Goal: Information Seeking & Learning: Understand process/instructions

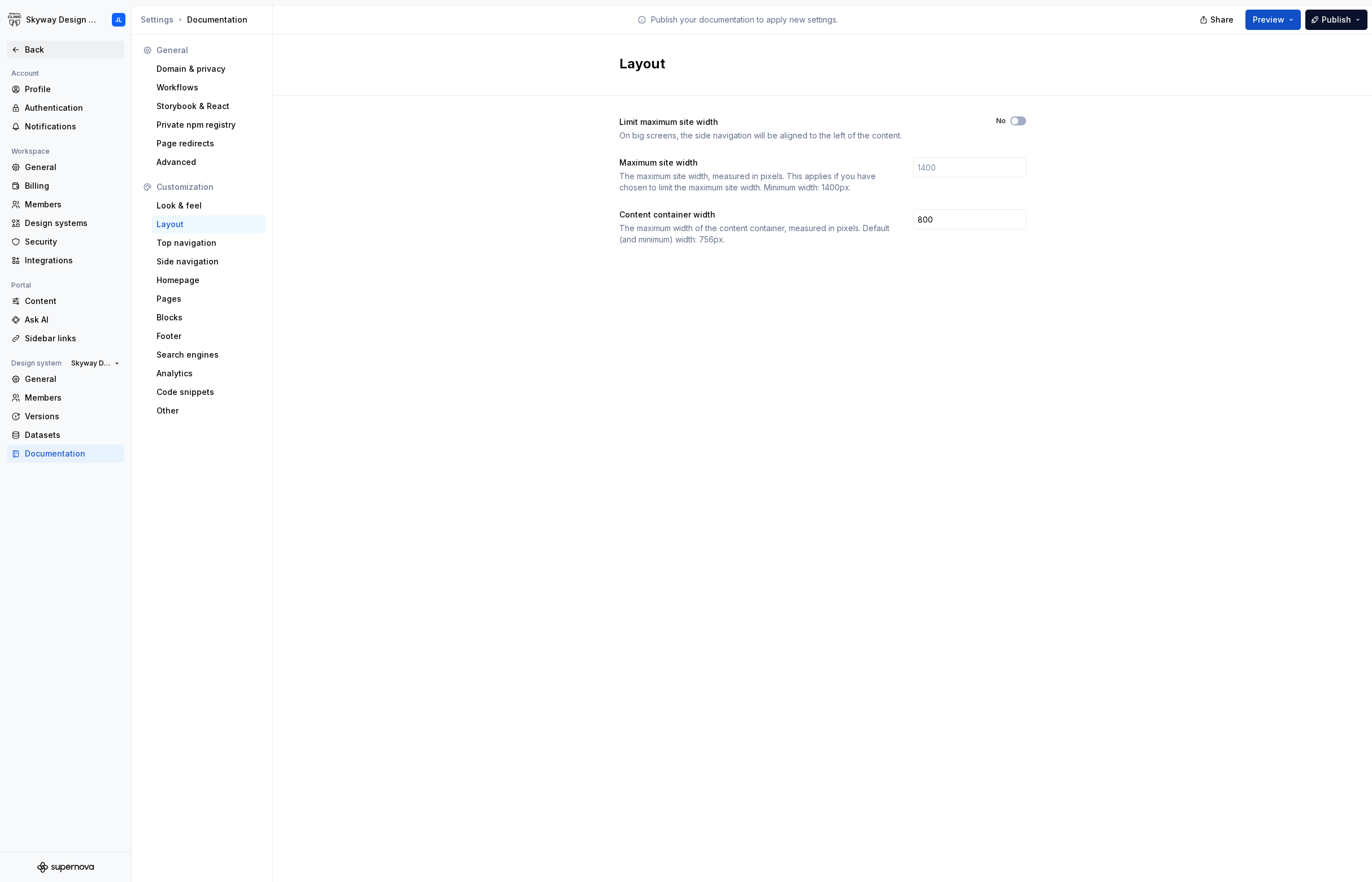
click at [32, 50] on div "Back" at bounding box center [73, 49] width 95 height 11
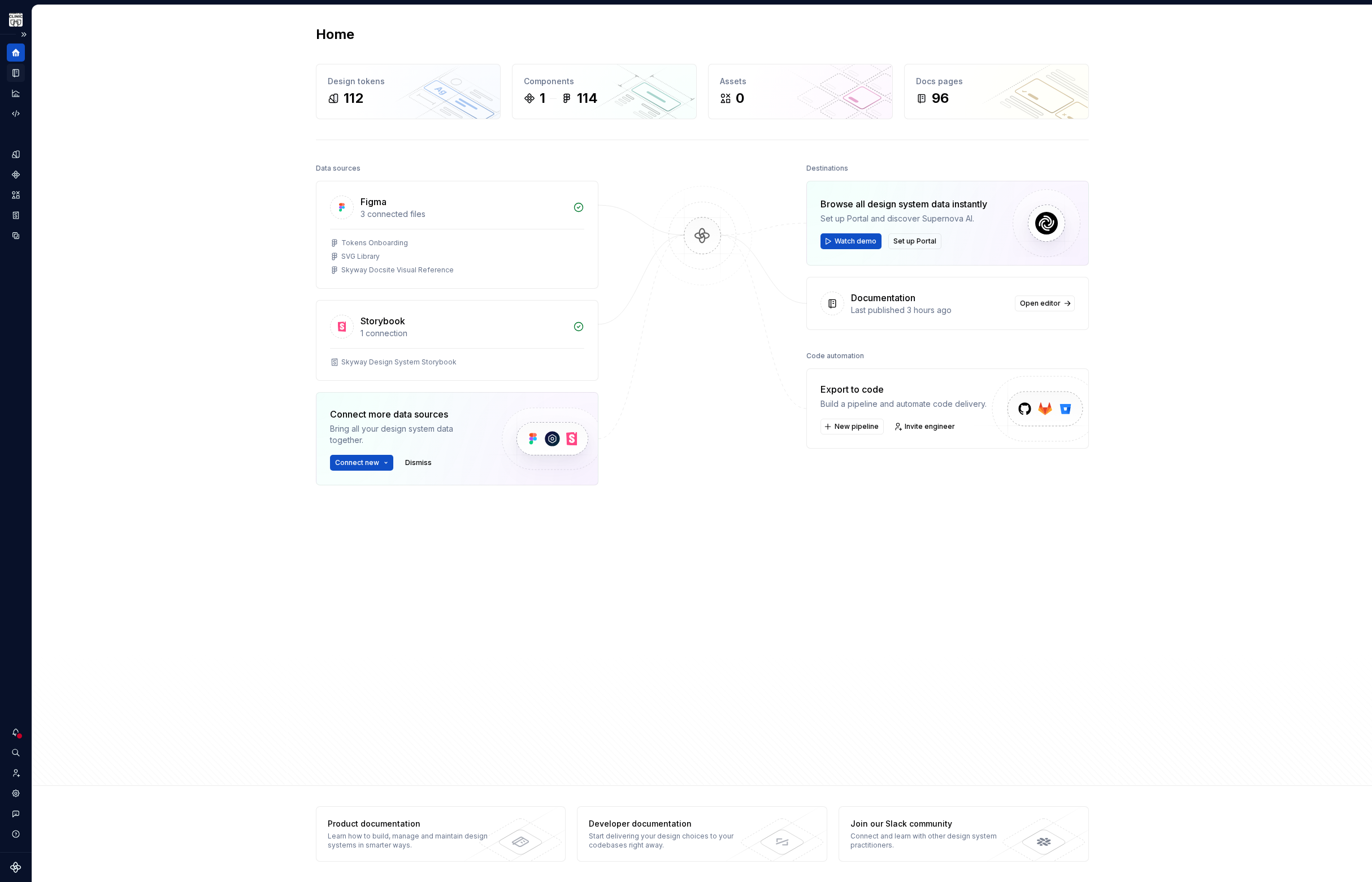
click at [22, 75] on div "Documentation" at bounding box center [16, 73] width 18 height 18
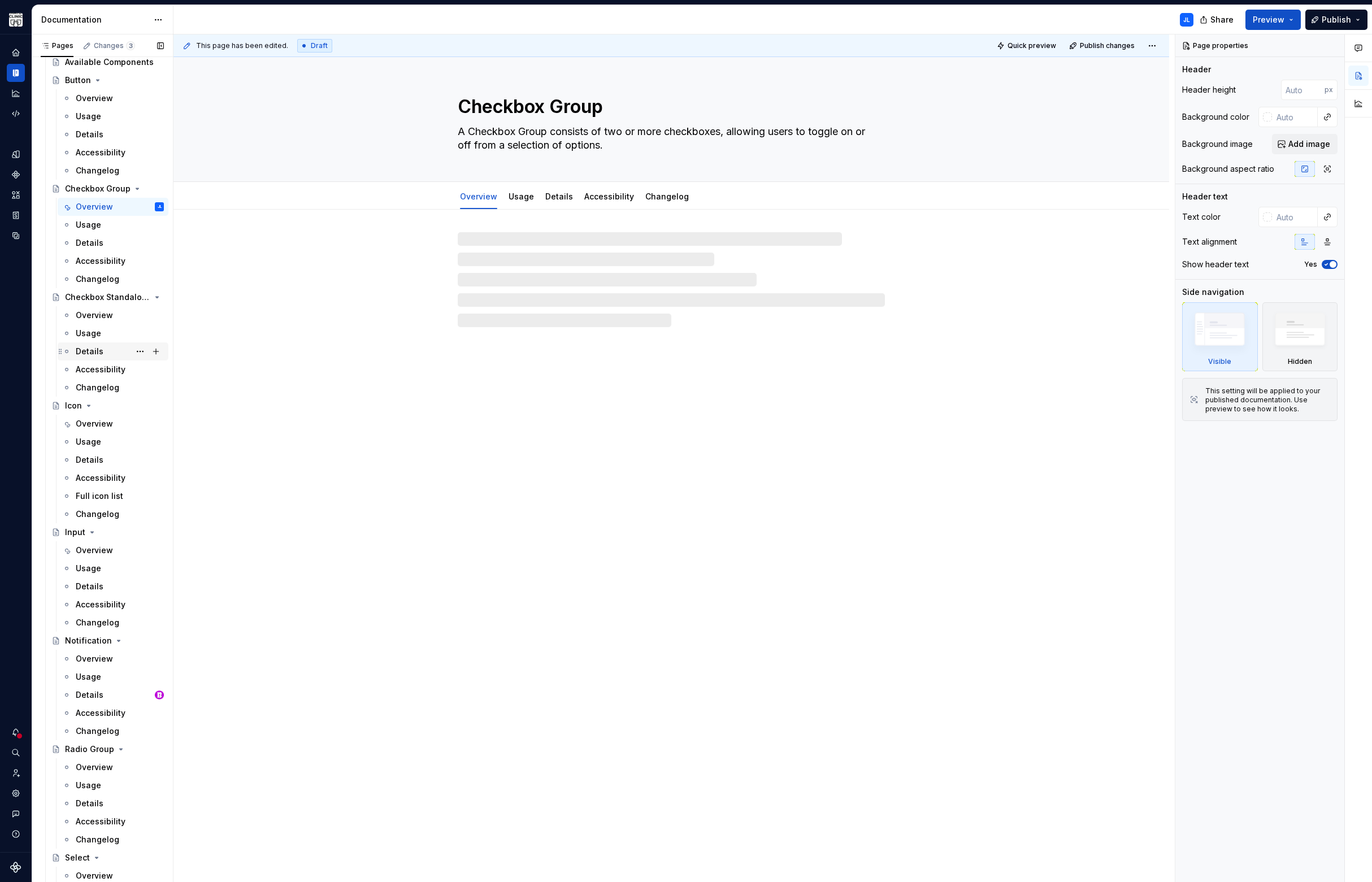
scroll to position [469, 0]
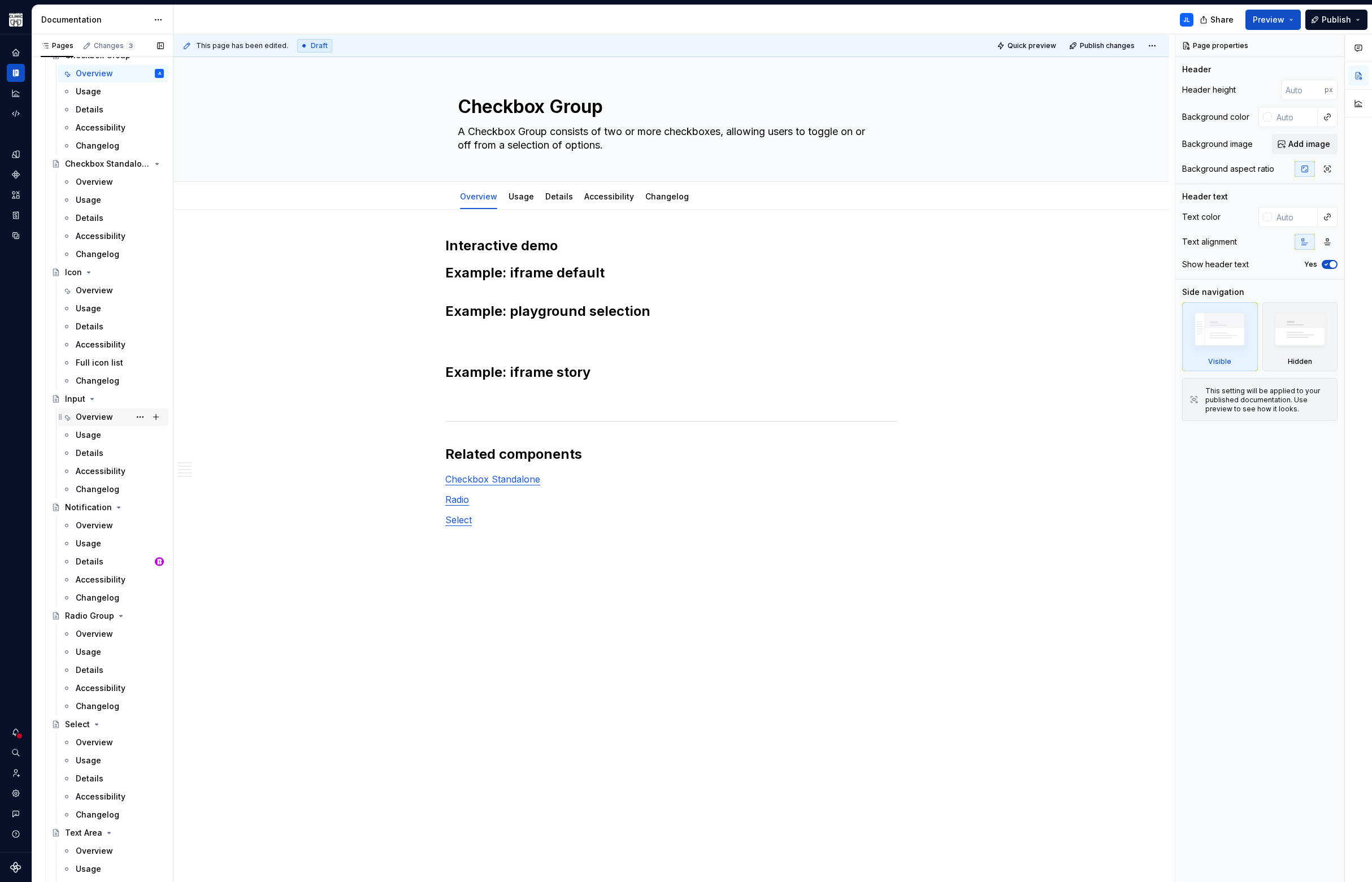
click at [95, 417] on div "Overview" at bounding box center [93, 416] width 37 height 11
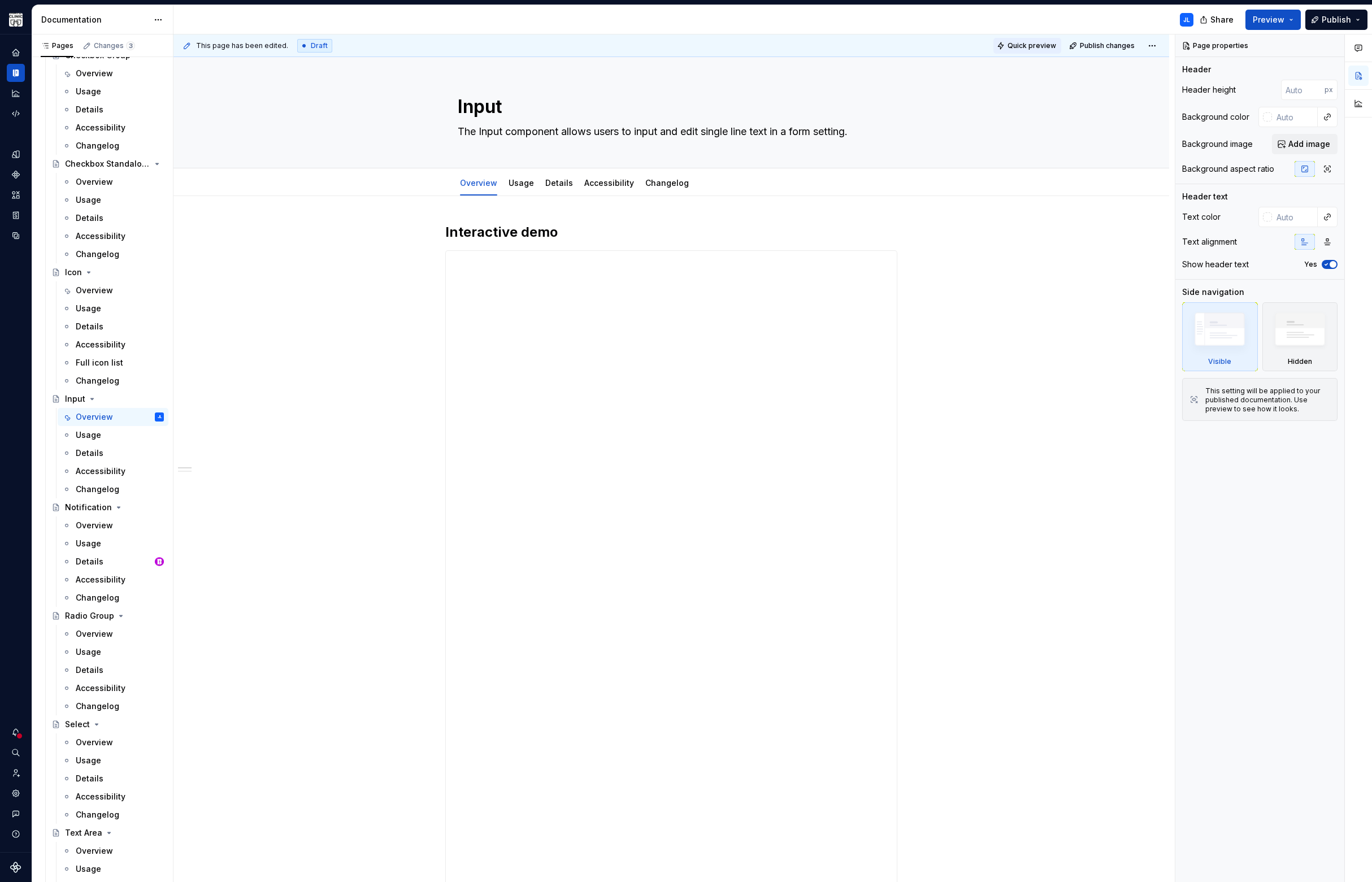
click at [1032, 40] on button "Quick preview" at bounding box center [1027, 46] width 68 height 16
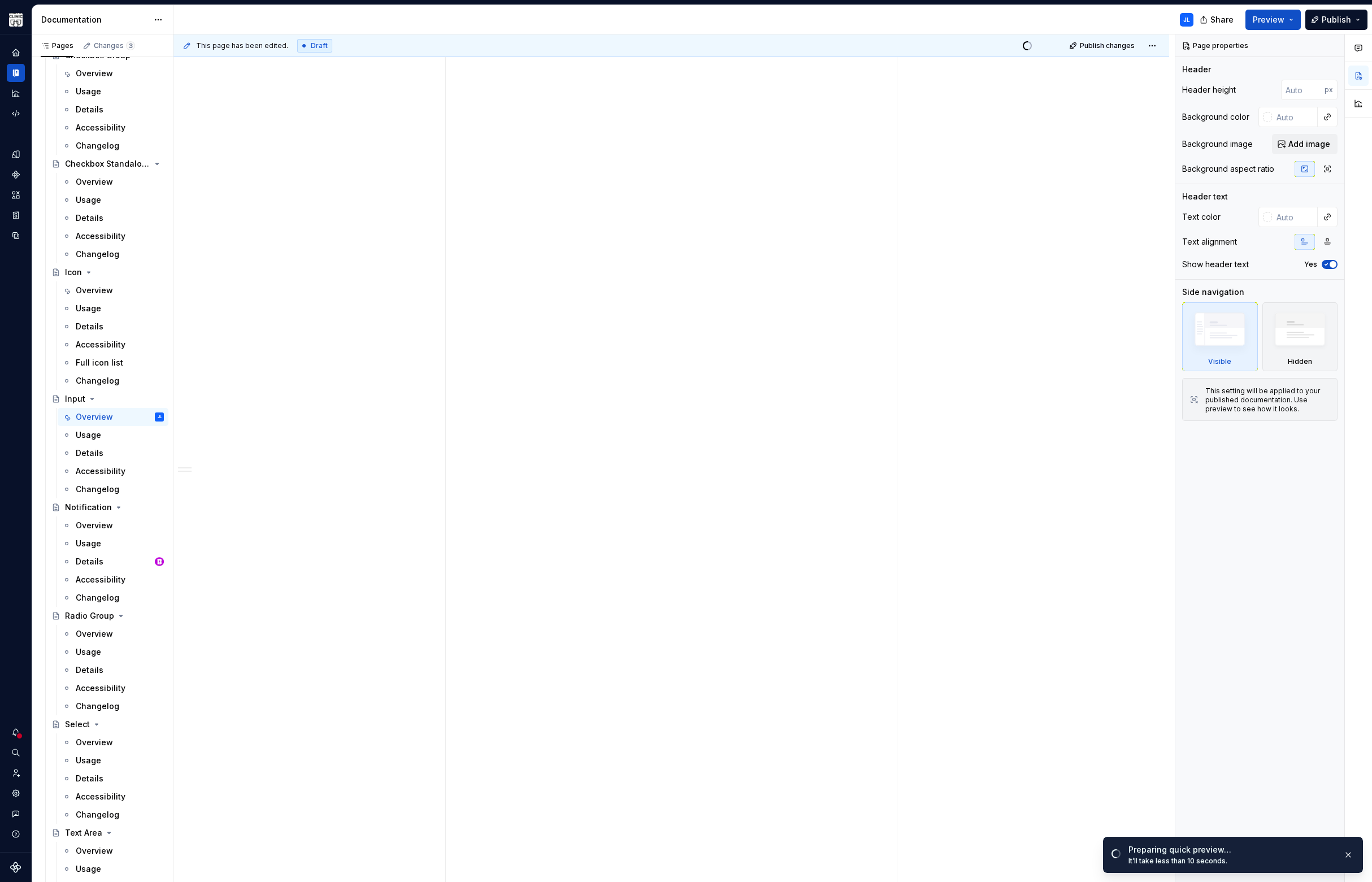
scroll to position [315, 0]
click at [1310, 853] on span "Open page" at bounding box center [1312, 854] width 38 height 9
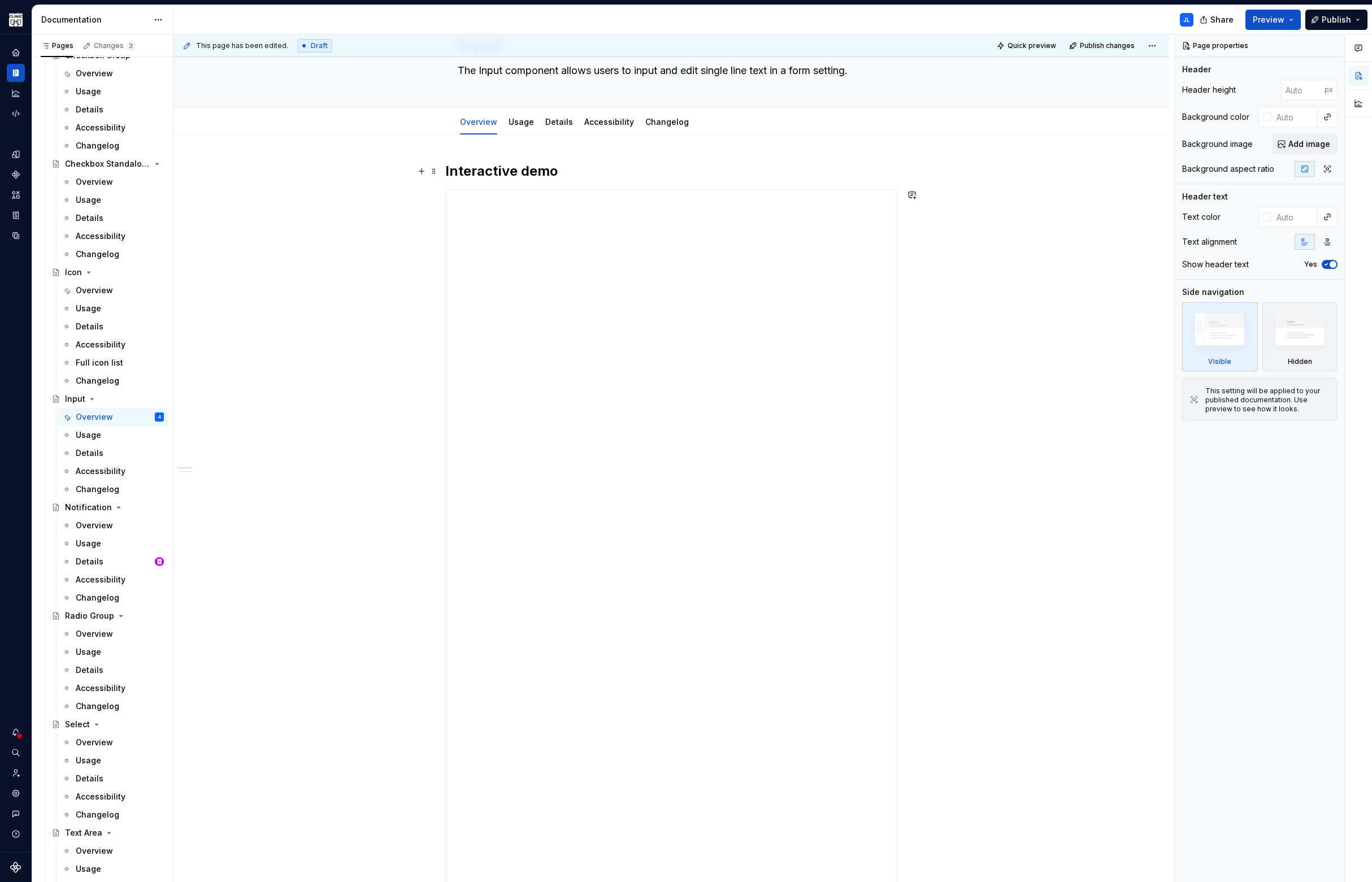
scroll to position [0, 0]
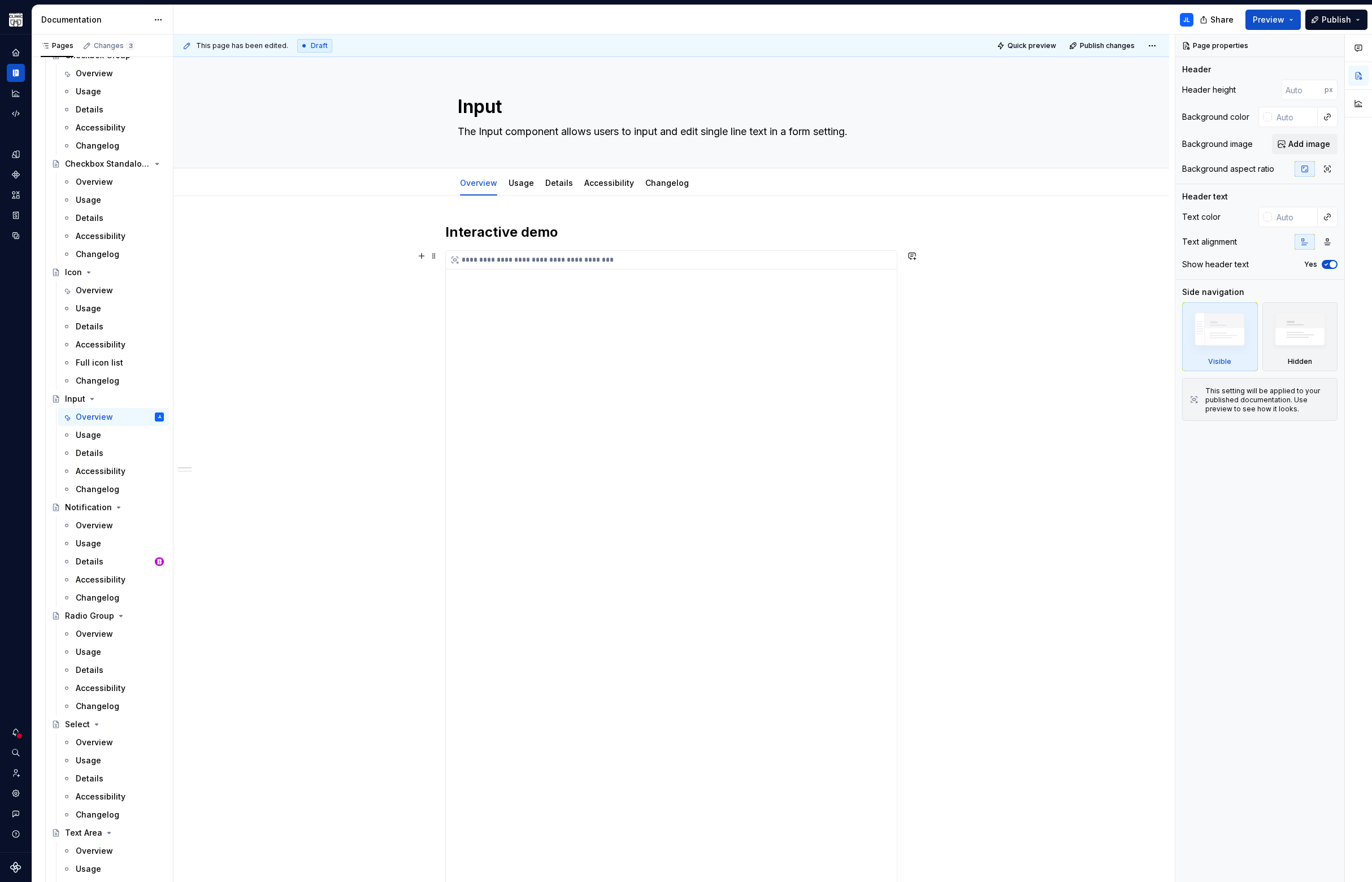
click at [545, 325] on div "**********" at bounding box center [671, 815] width 451 height 1130
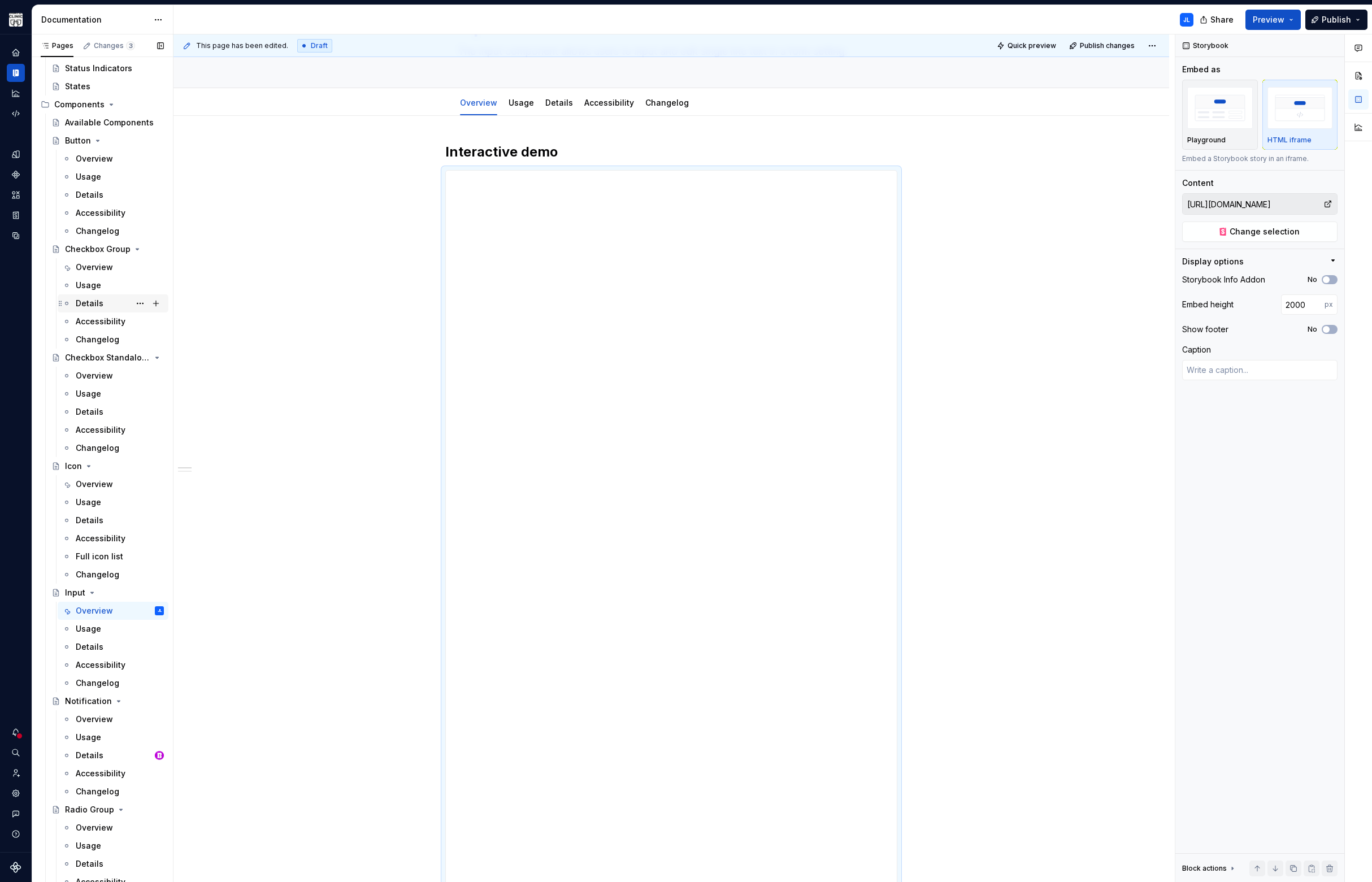
scroll to position [193, 0]
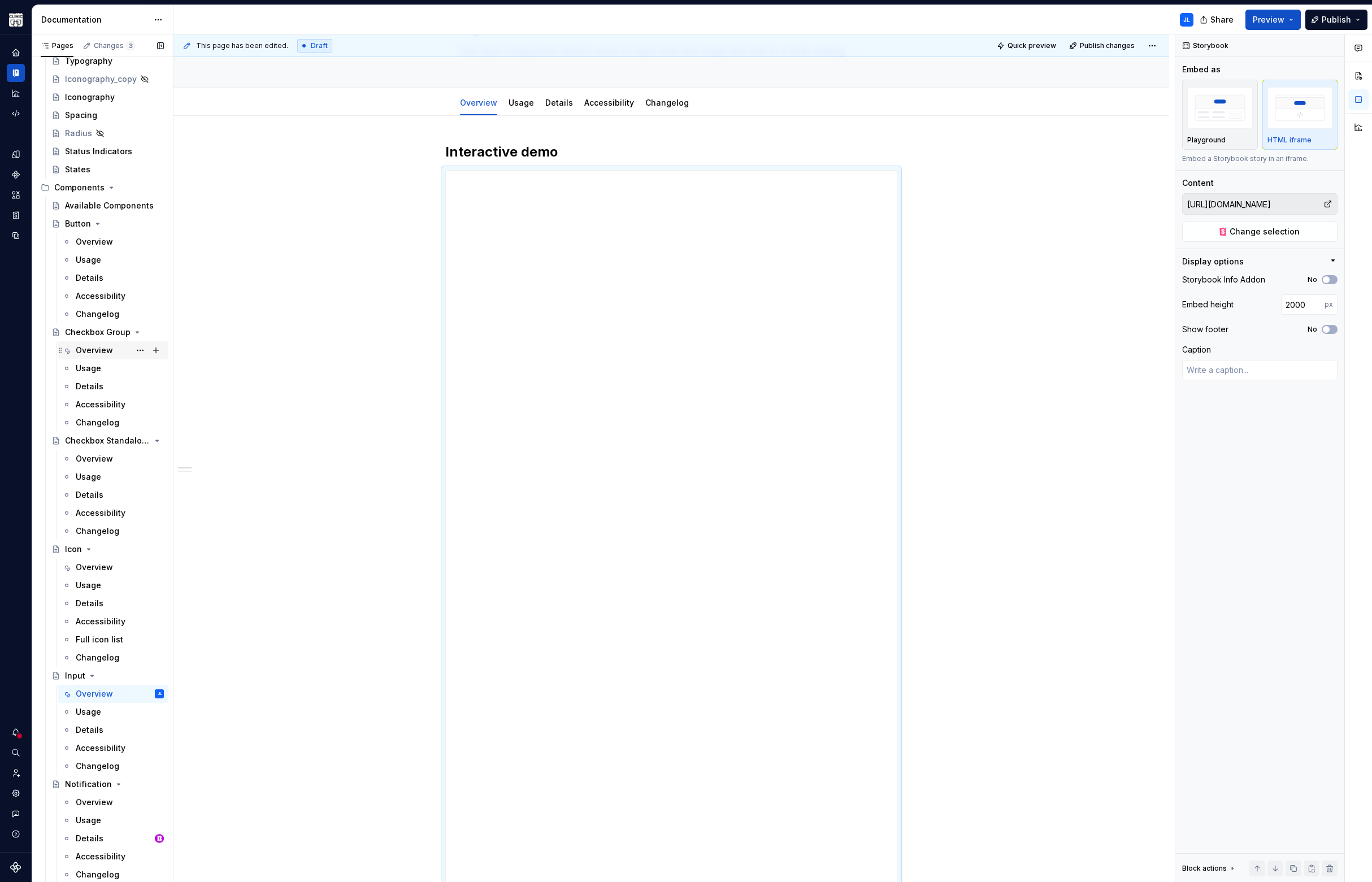
click at [93, 352] on div "Overview" at bounding box center [93, 350] width 37 height 11
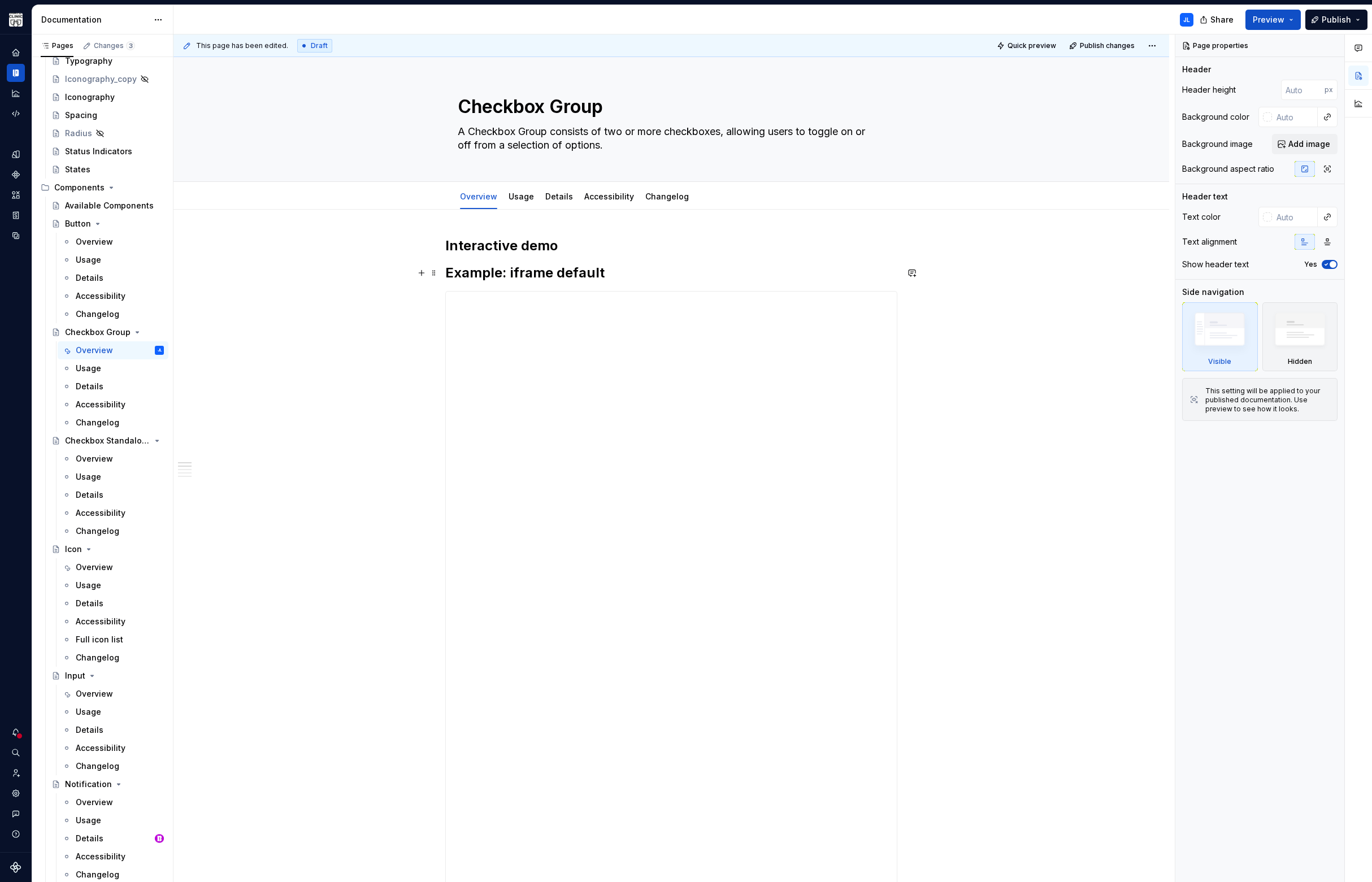
click at [506, 274] on h2 "Example: iframe default" at bounding box center [671, 273] width 452 height 18
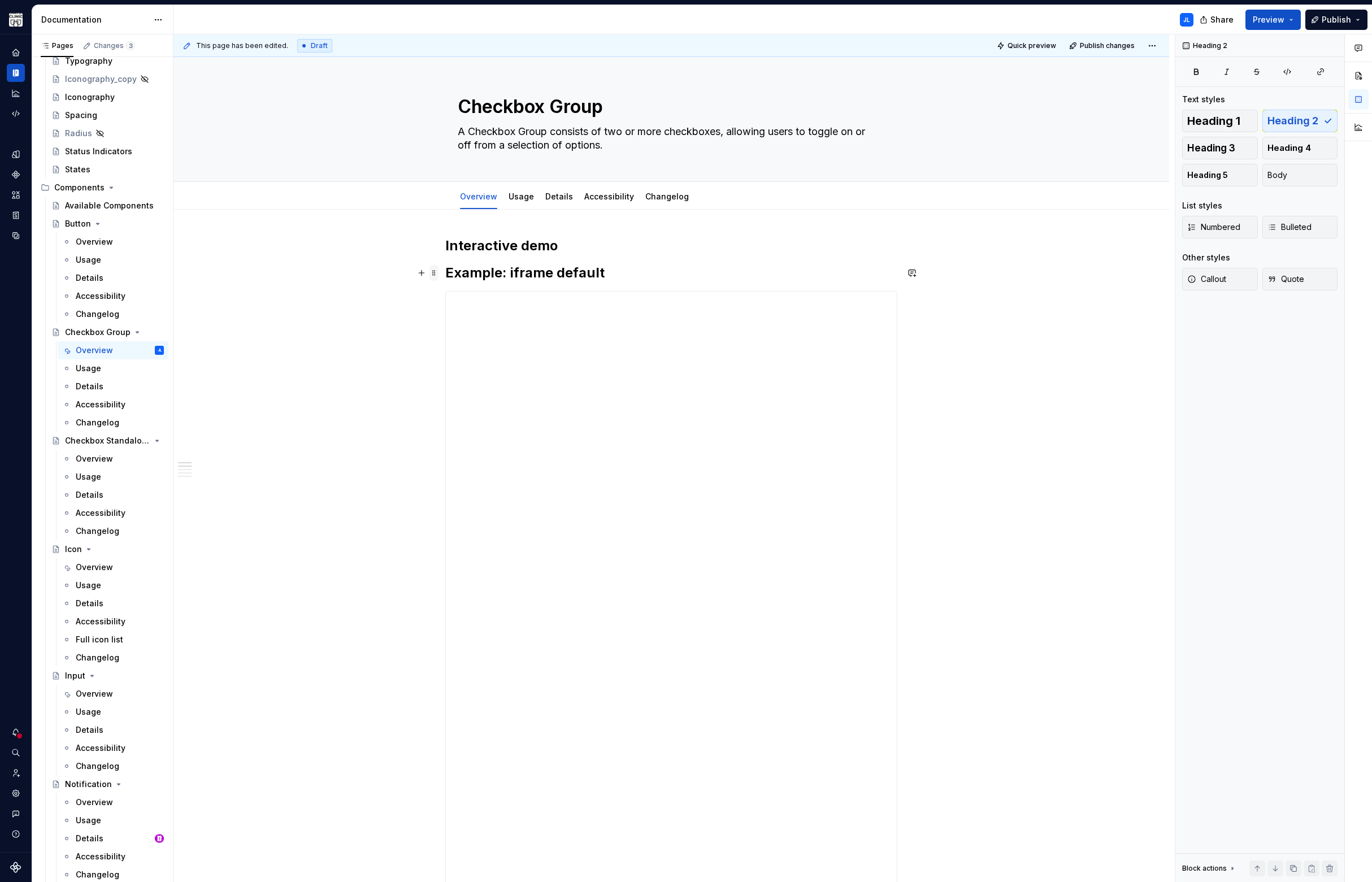
click at [436, 272] on span at bounding box center [434, 273] width 9 height 16
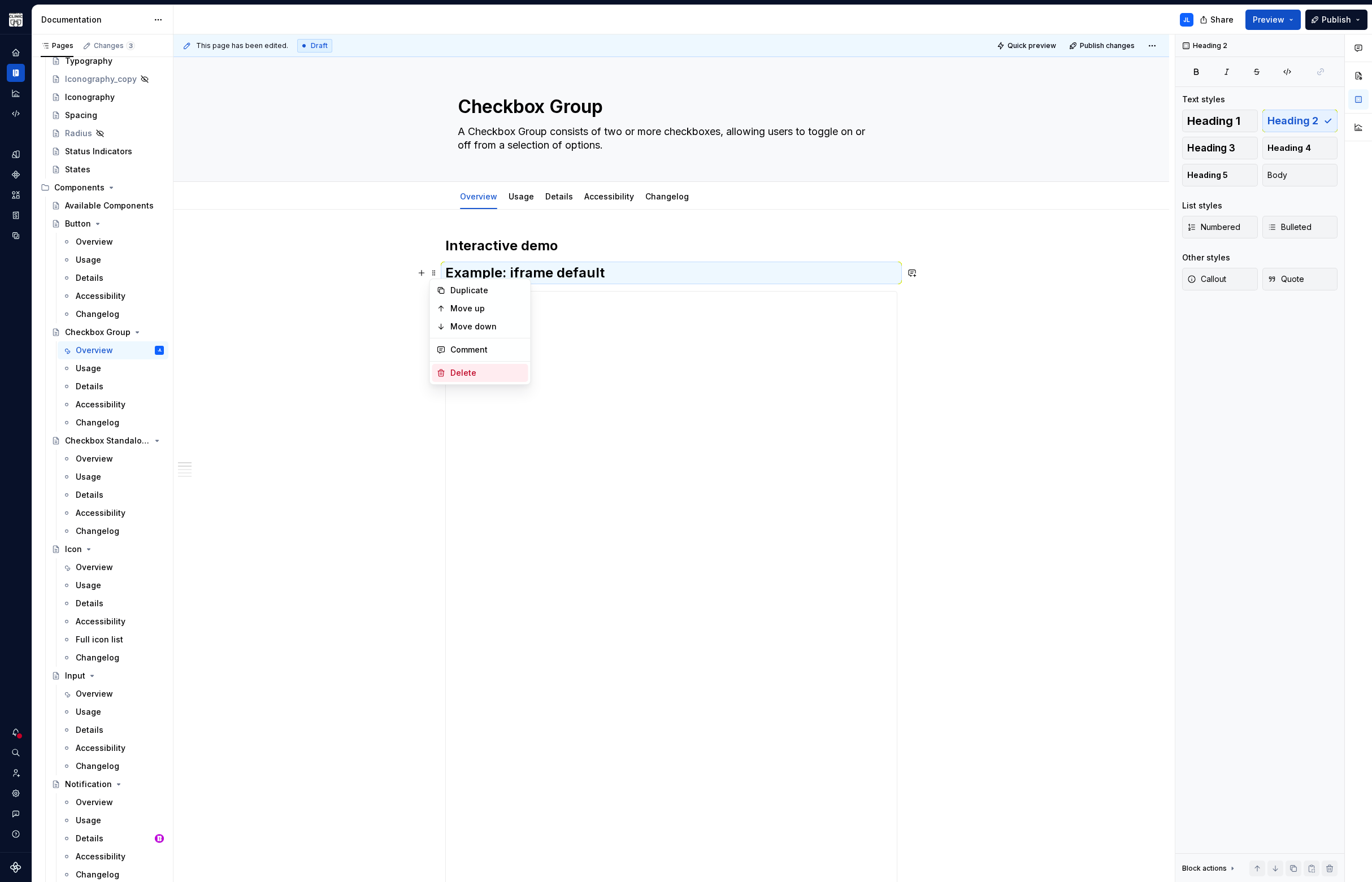
click at [466, 373] on div "Delete" at bounding box center [486, 372] width 74 height 11
type textarea "*"
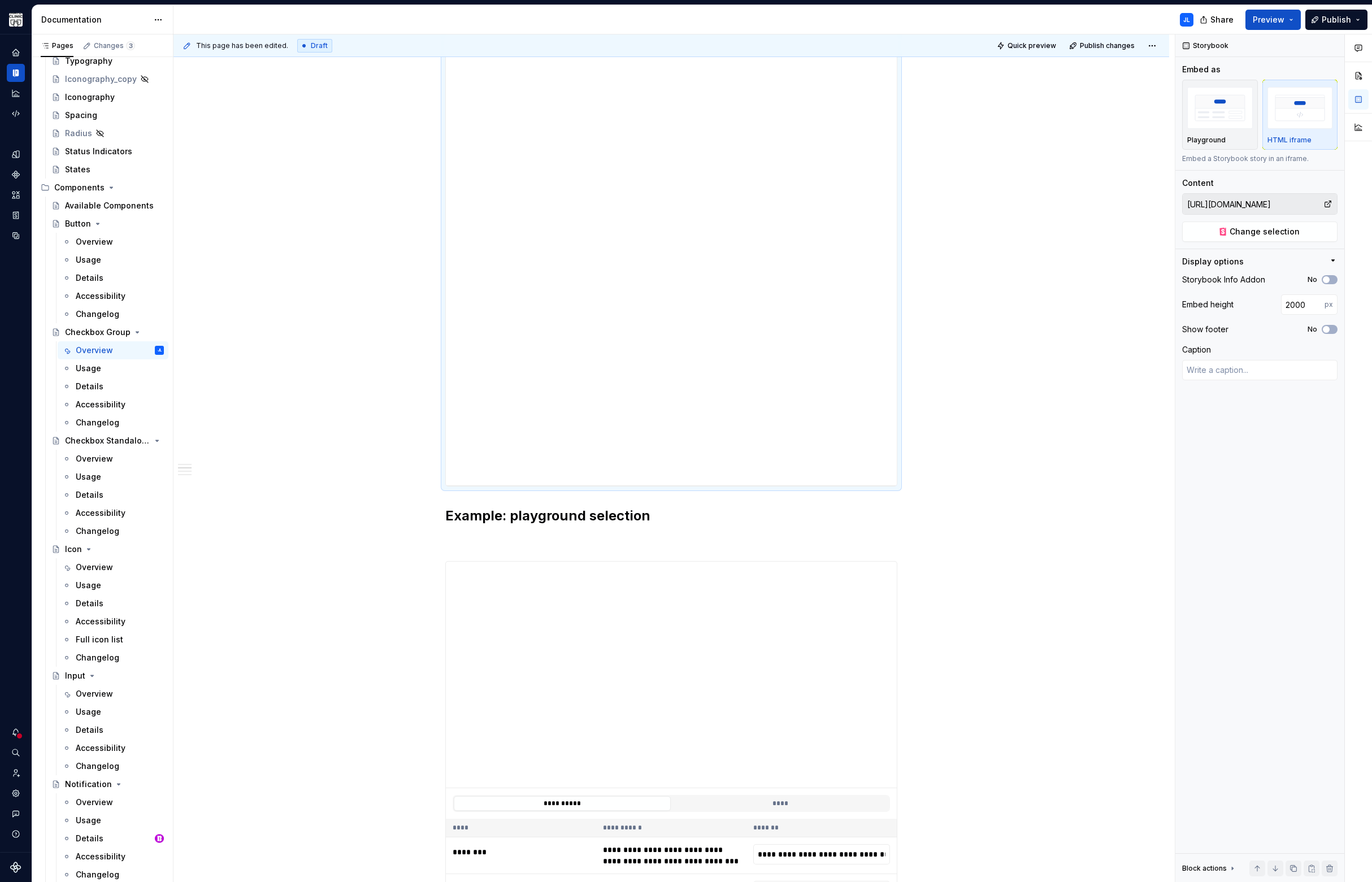
scroll to position [910, 0]
click at [435, 514] on span at bounding box center [434, 514] width 9 height 16
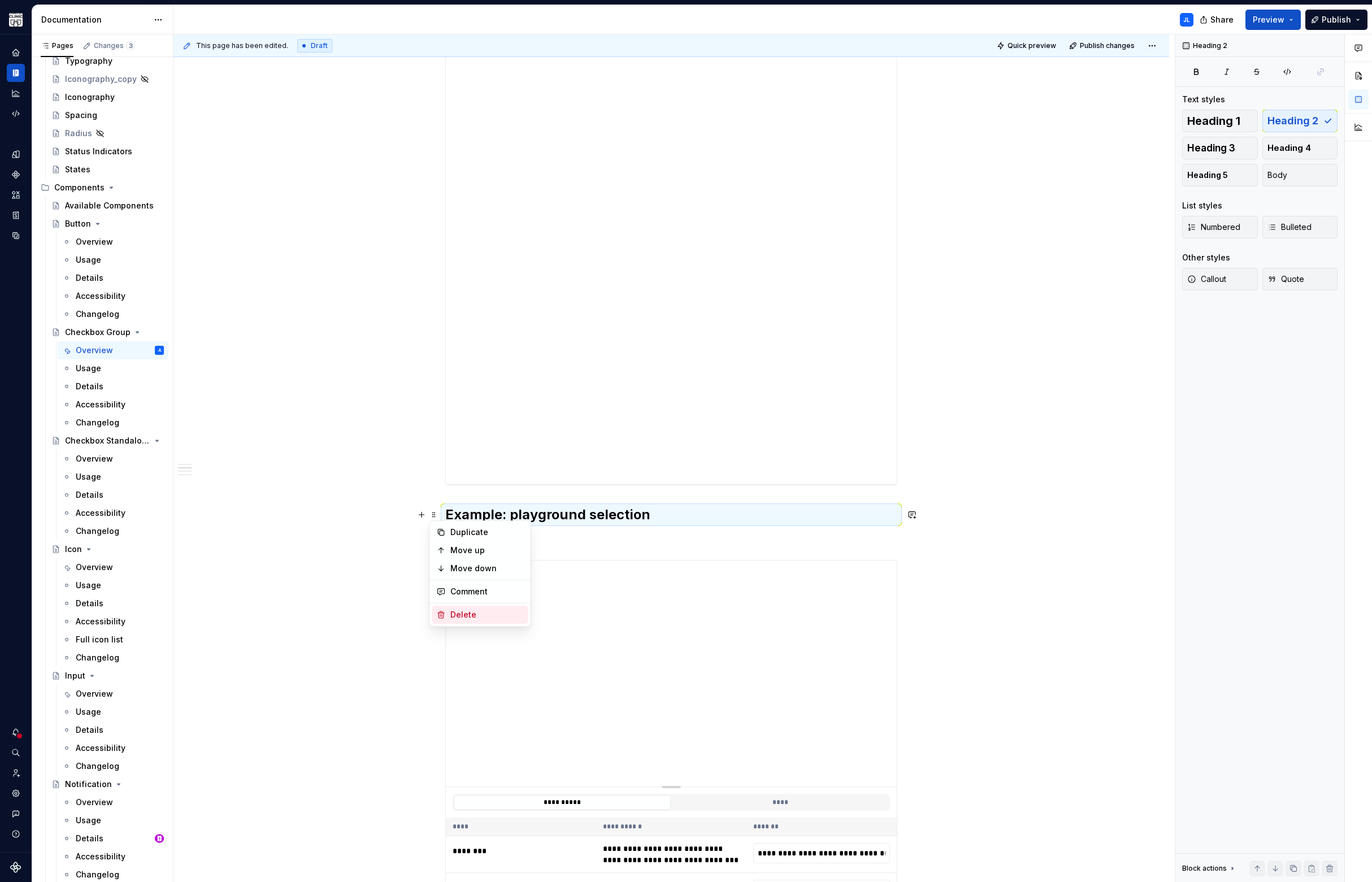
drag, startPoint x: 467, startPoint y: 618, endPoint x: 468, endPoint y: 612, distance: 6.1
click at [467, 617] on div "Delete" at bounding box center [486, 615] width 74 height 11
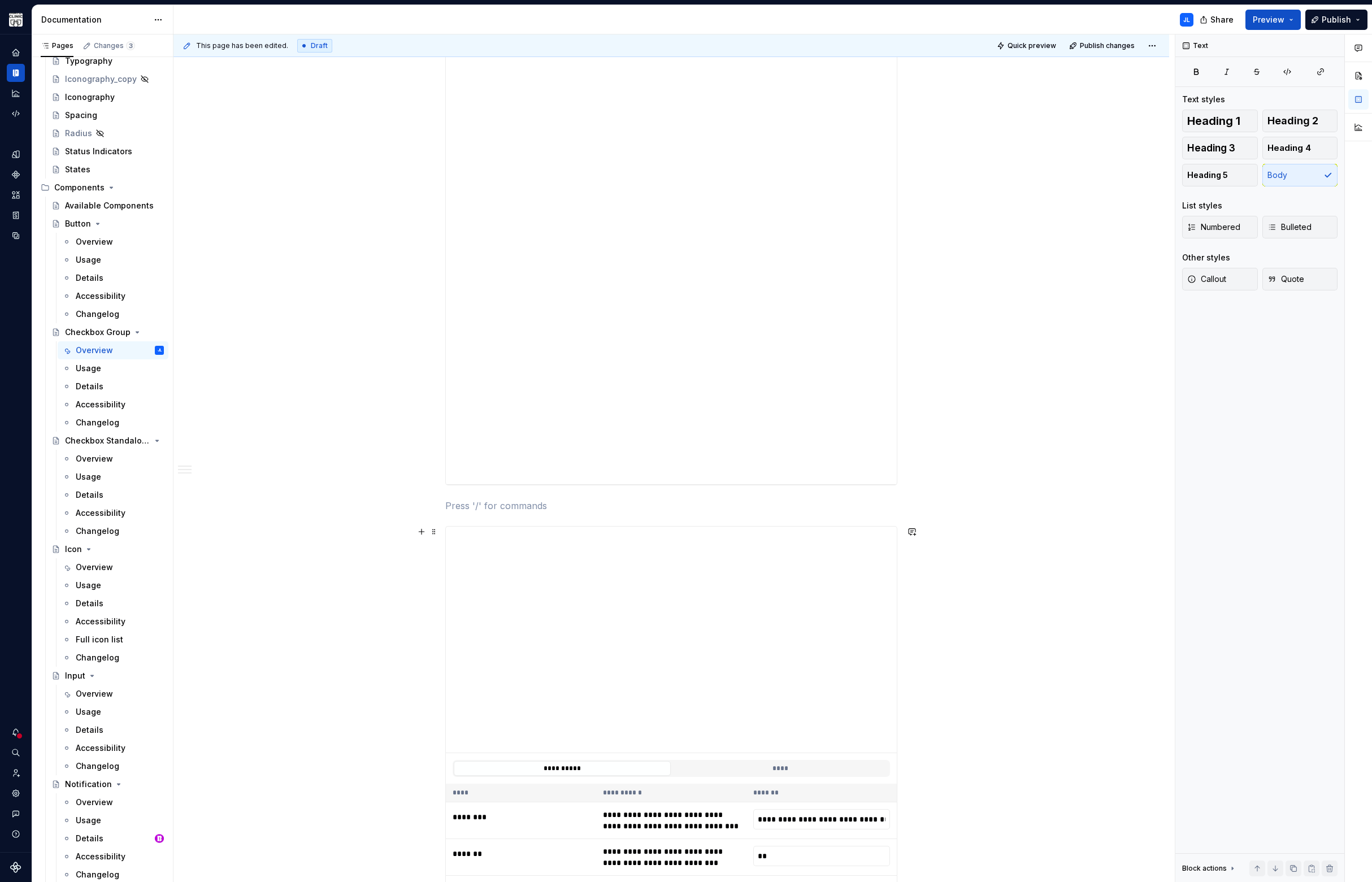
type input "**********"
click at [433, 503] on span at bounding box center [434, 505] width 9 height 16
click at [463, 603] on div "Delete" at bounding box center [486, 605] width 74 height 11
type textarea "*"
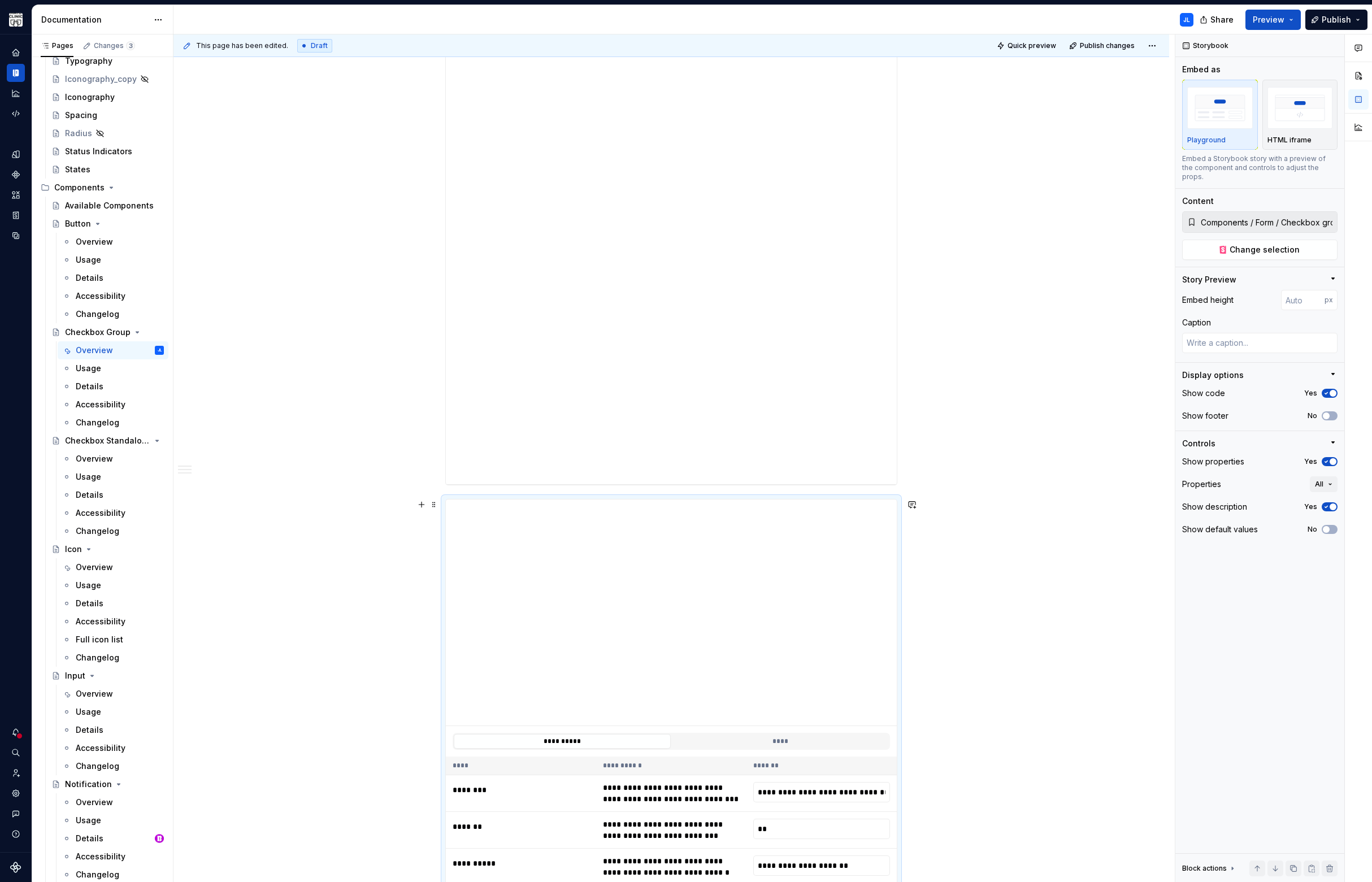
click at [431, 507] on span at bounding box center [434, 505] width 9 height 16
type input "**********"
click at [462, 604] on div "Delete" at bounding box center [486, 604] width 74 height 11
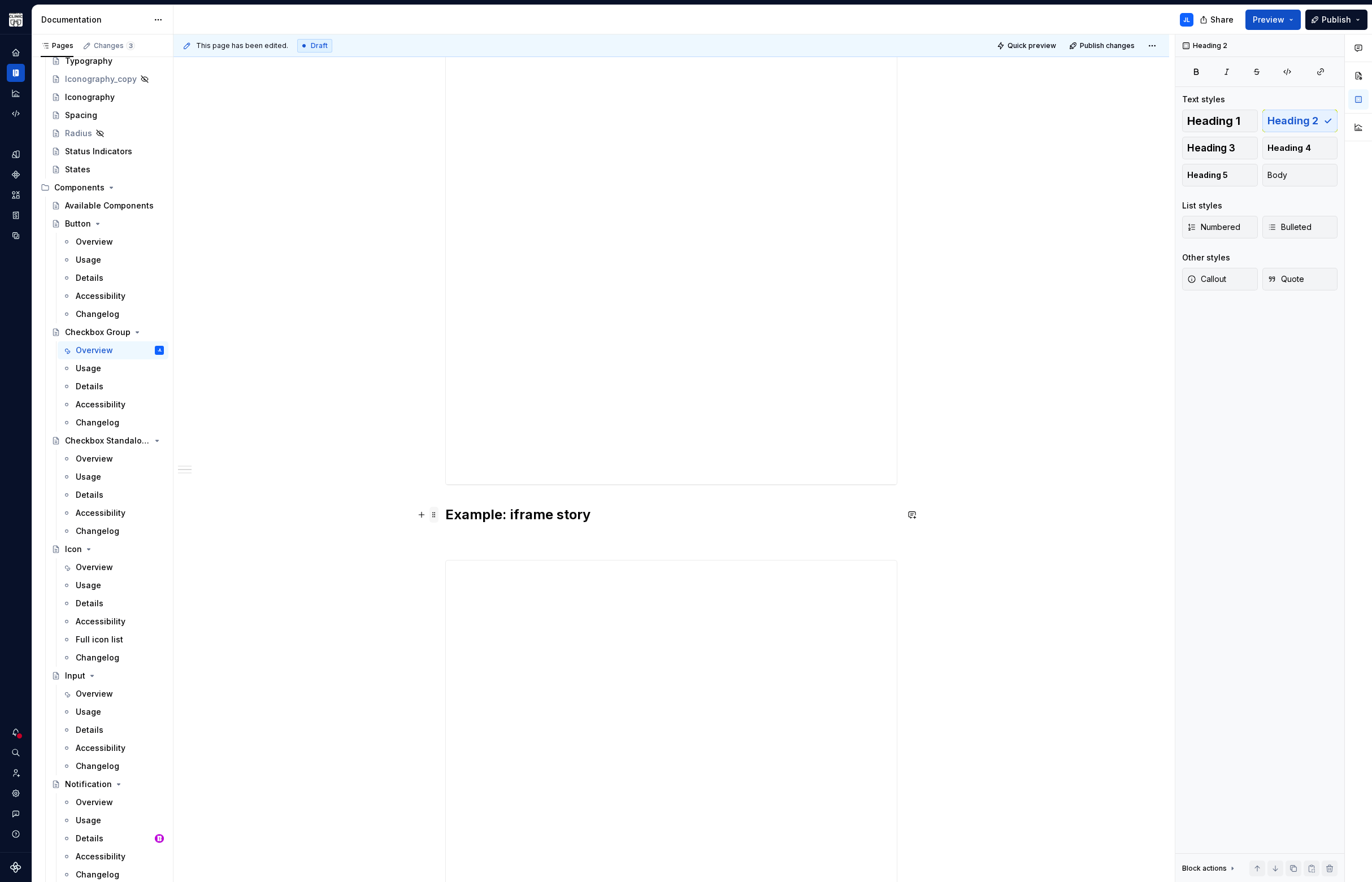
click at [434, 513] on span at bounding box center [434, 514] width 9 height 16
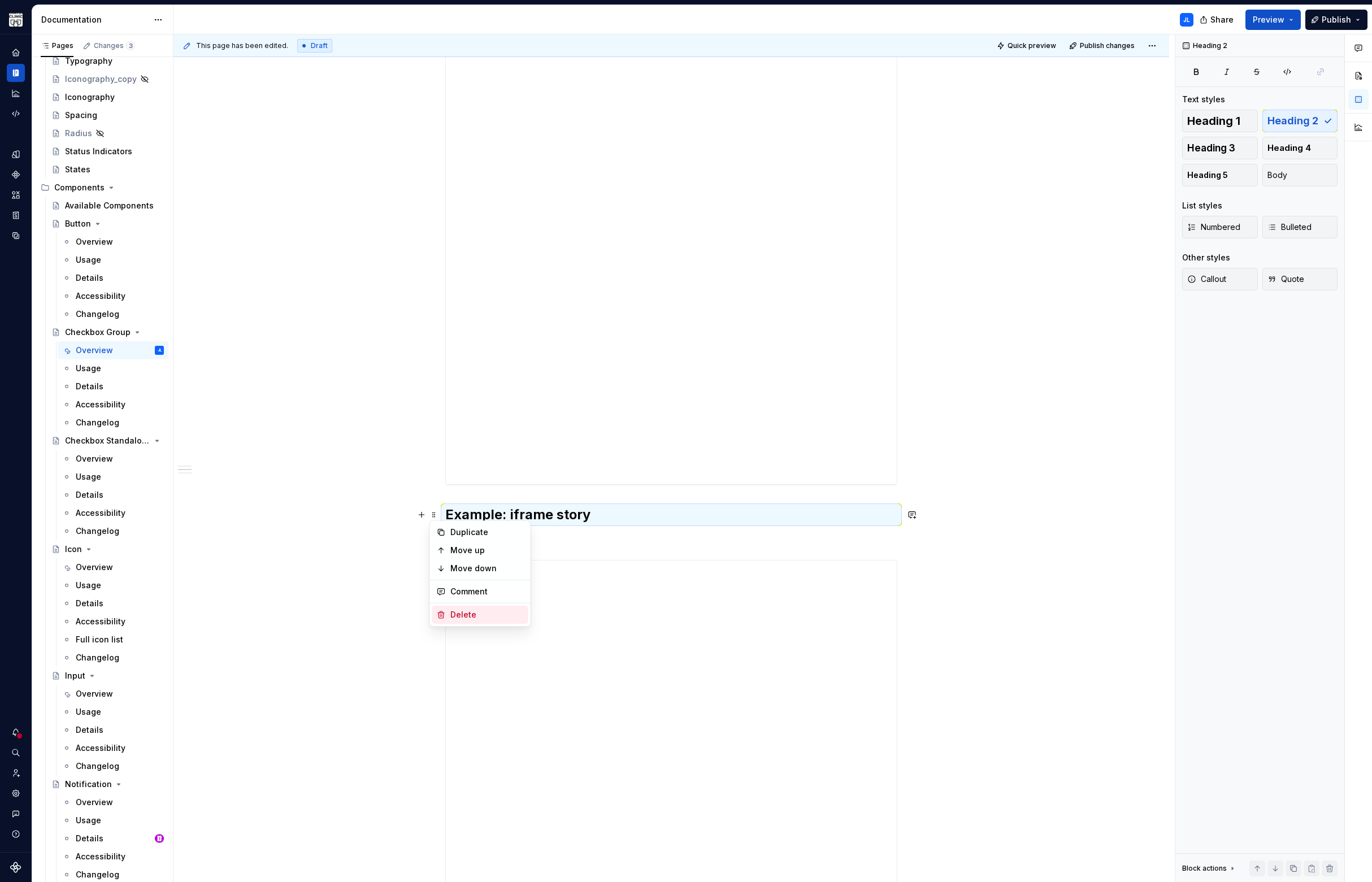
click at [457, 616] on div "Delete" at bounding box center [486, 615] width 74 height 11
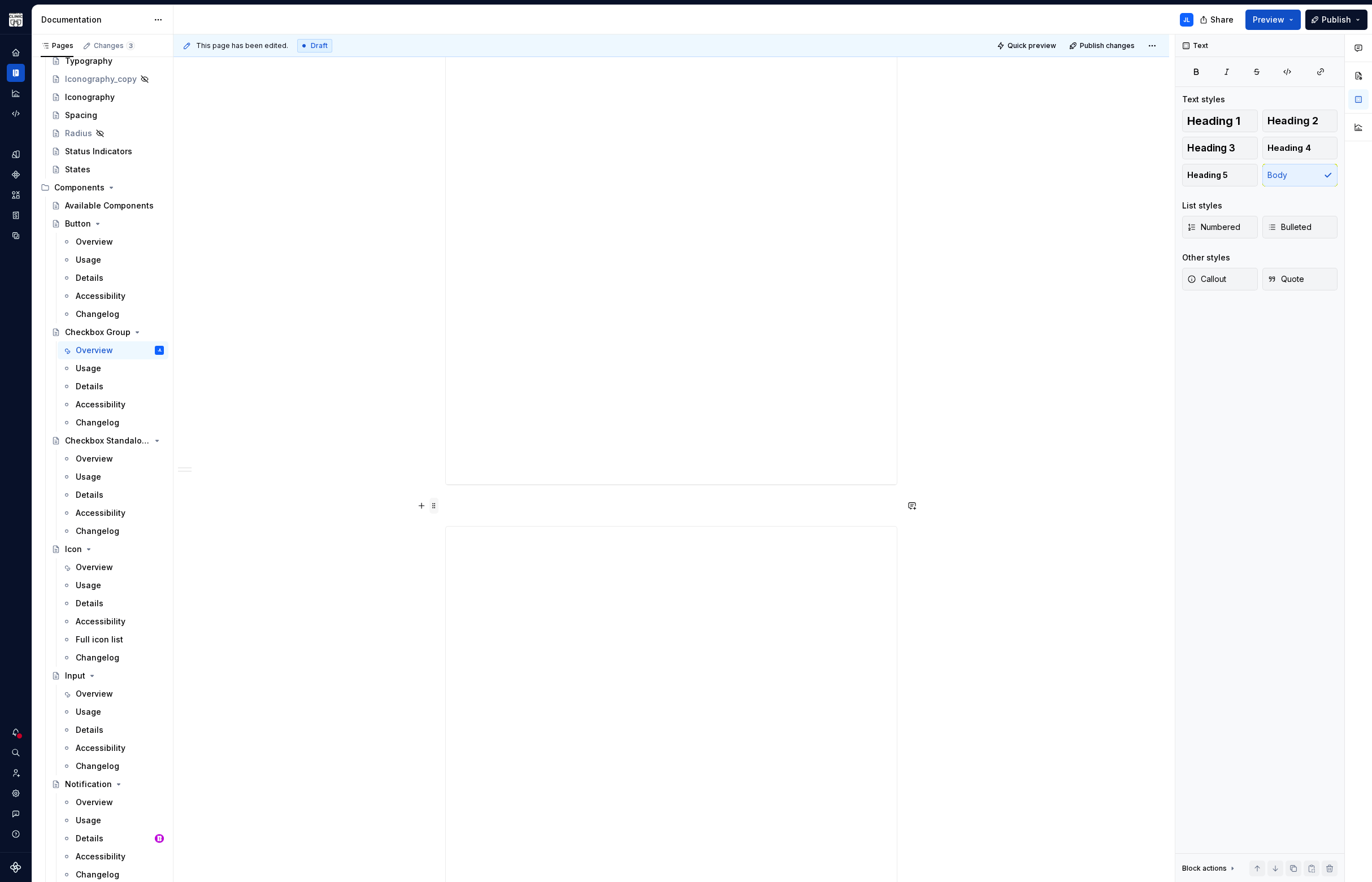
click at [435, 507] on span at bounding box center [434, 505] width 9 height 16
click at [456, 604] on div "Delete" at bounding box center [486, 605] width 74 height 11
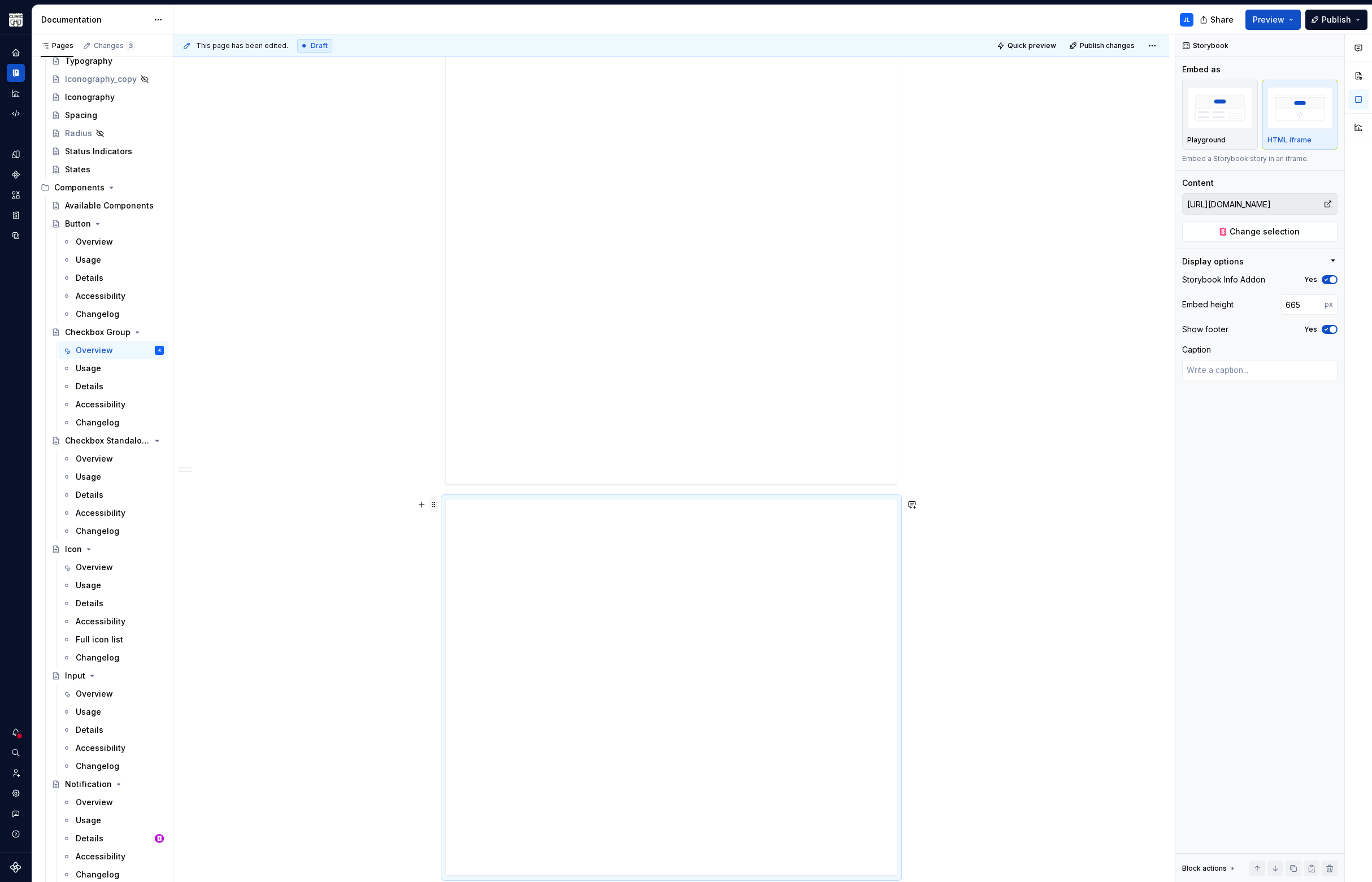
click at [435, 505] on span at bounding box center [434, 505] width 9 height 16
click at [454, 603] on div "Delete" at bounding box center [486, 604] width 74 height 11
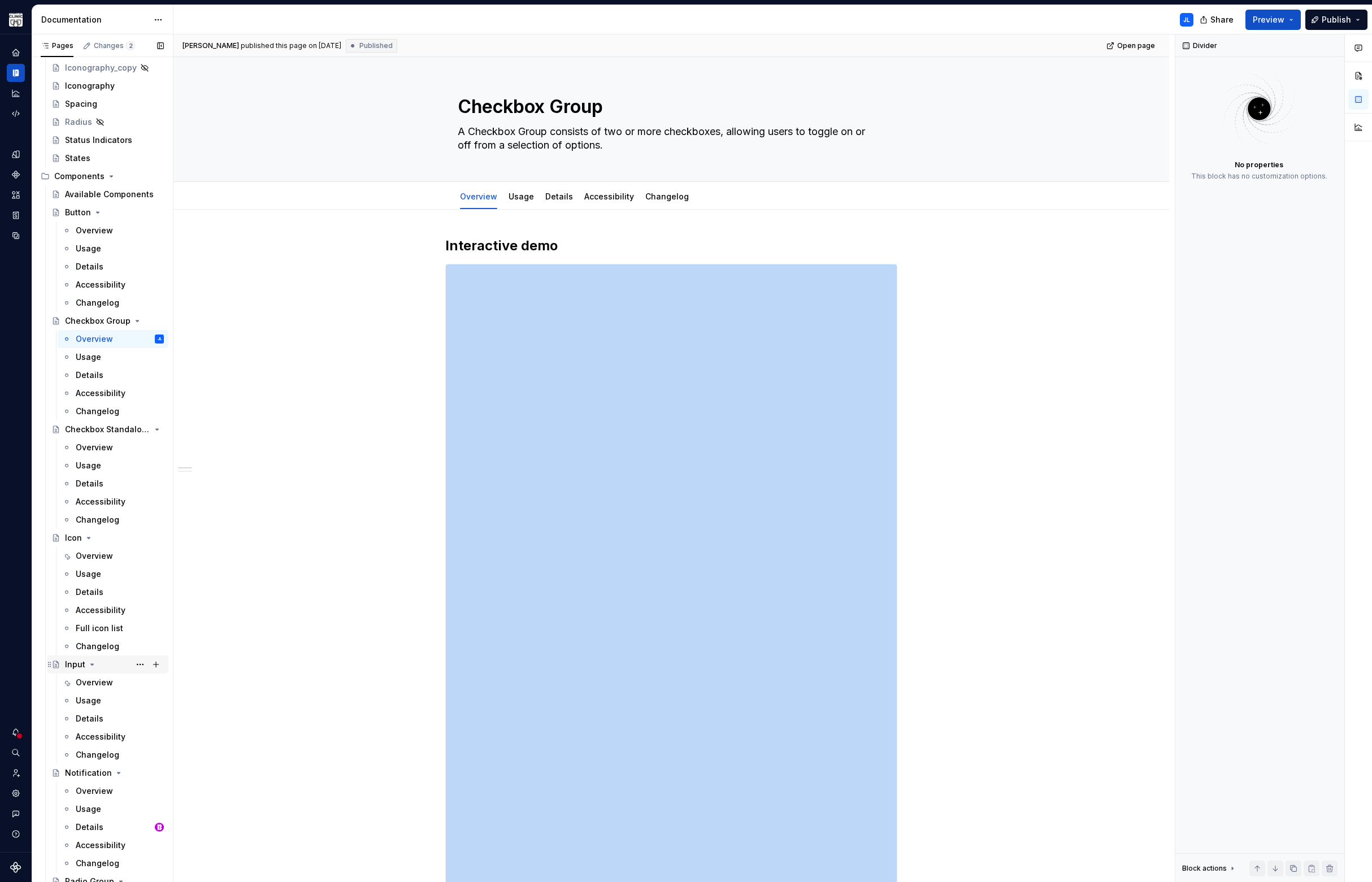
scroll to position [206, 0]
click at [95, 676] on div "Overview" at bounding box center [93, 679] width 37 height 11
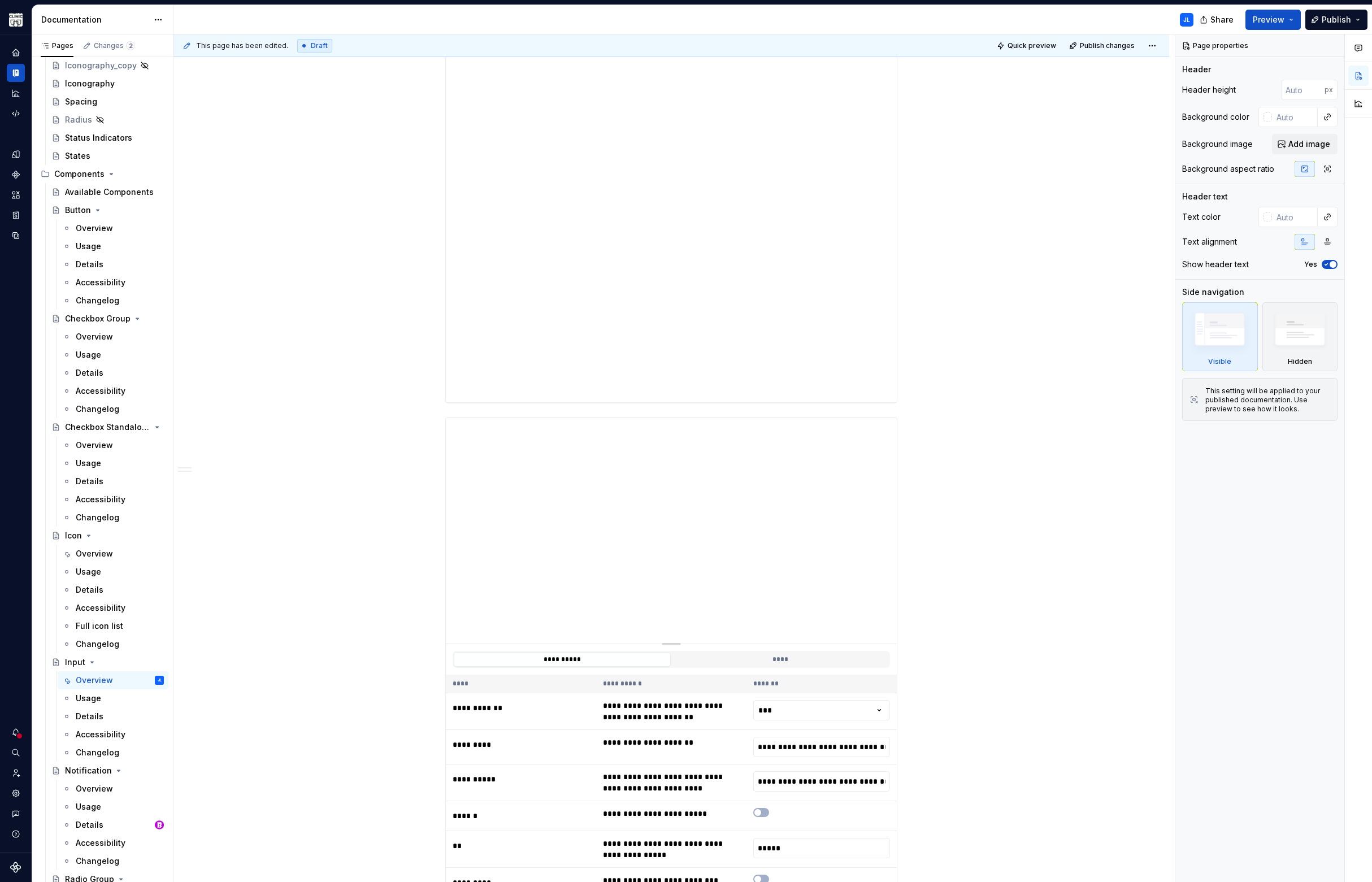
scroll to position [972, 0]
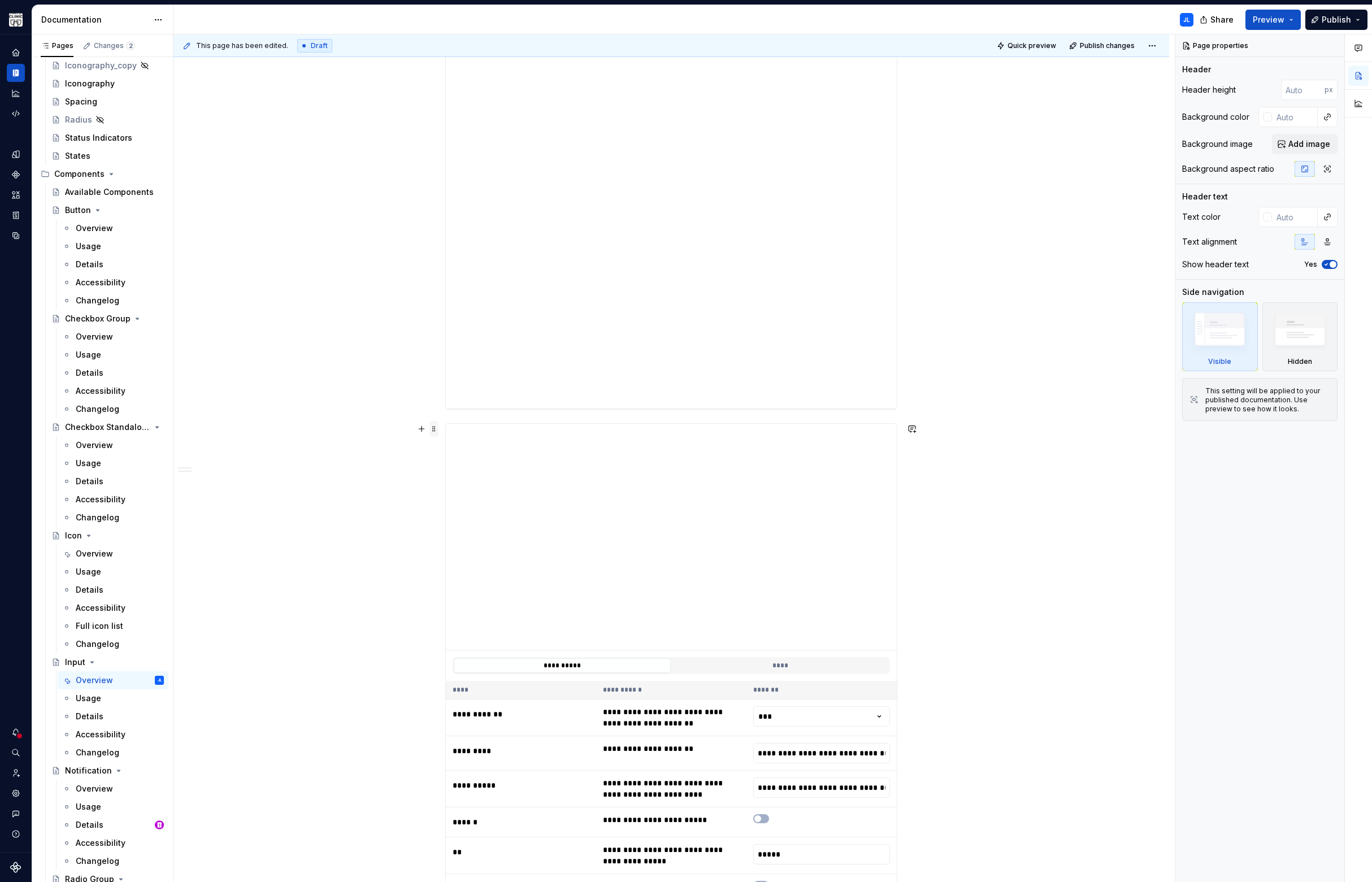
click at [434, 434] on span at bounding box center [434, 428] width 9 height 16
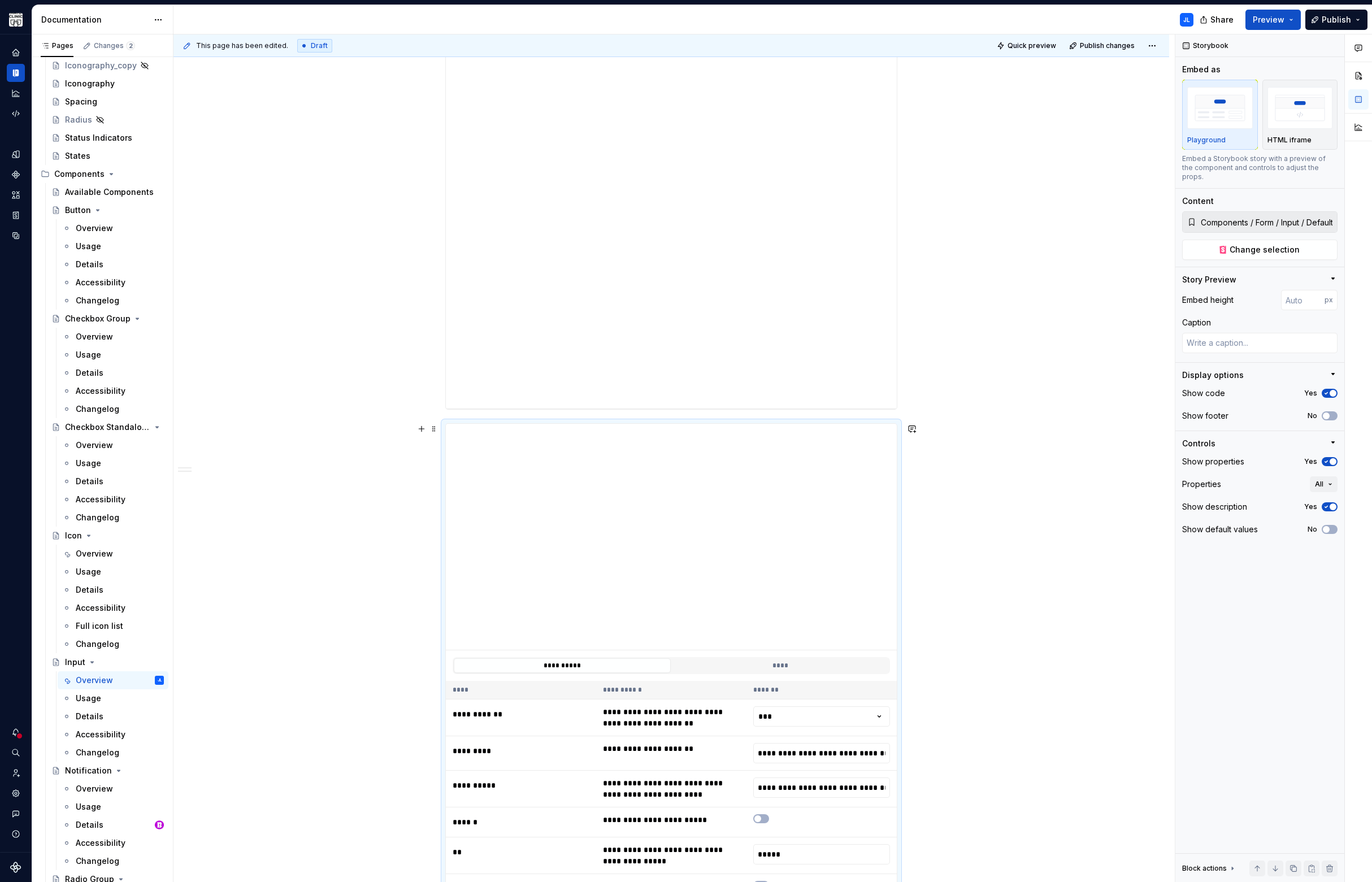
click at [374, 447] on div "**********" at bounding box center [671, 767] width 995 height 3087
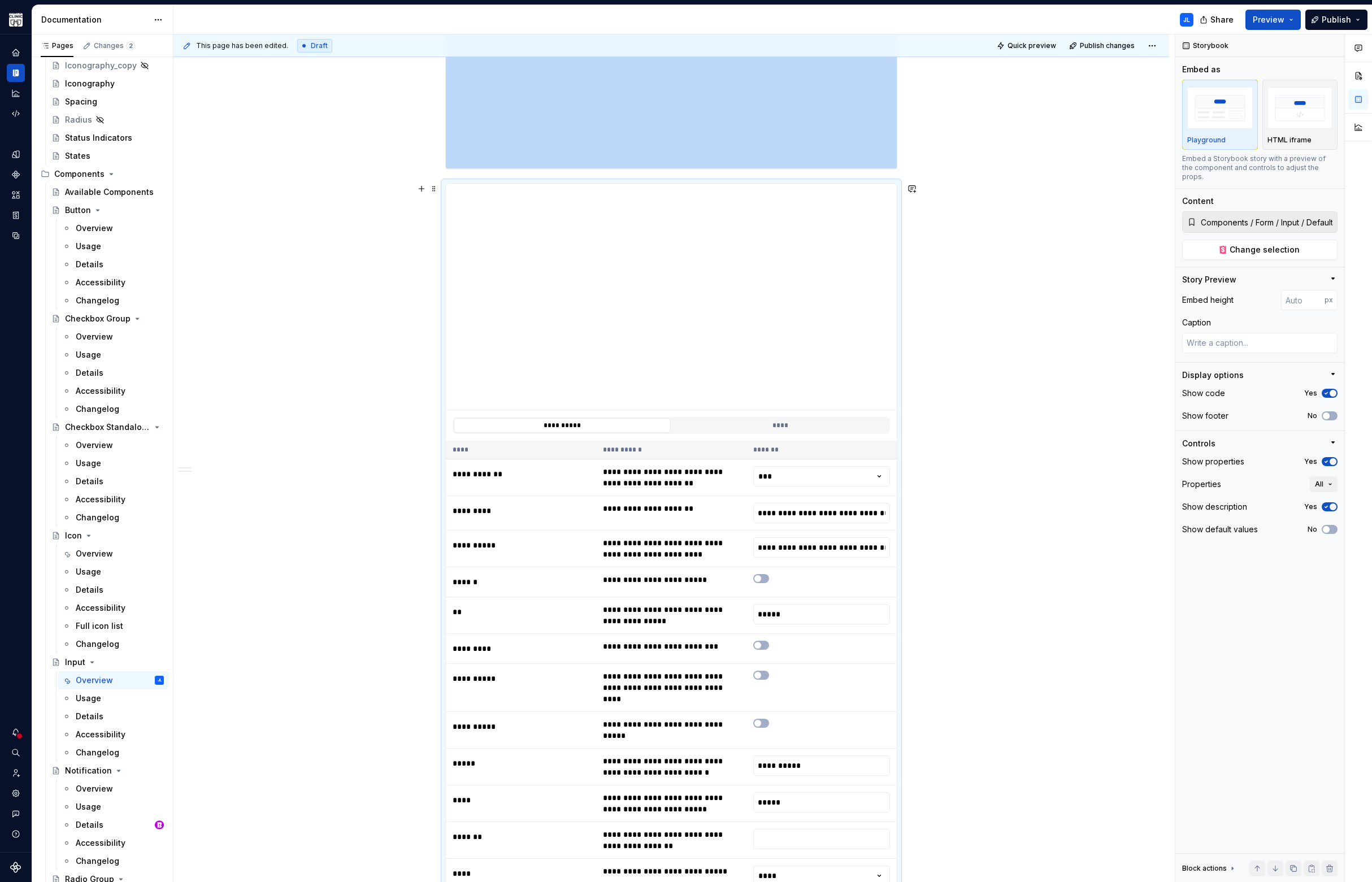
scroll to position [1147, 0]
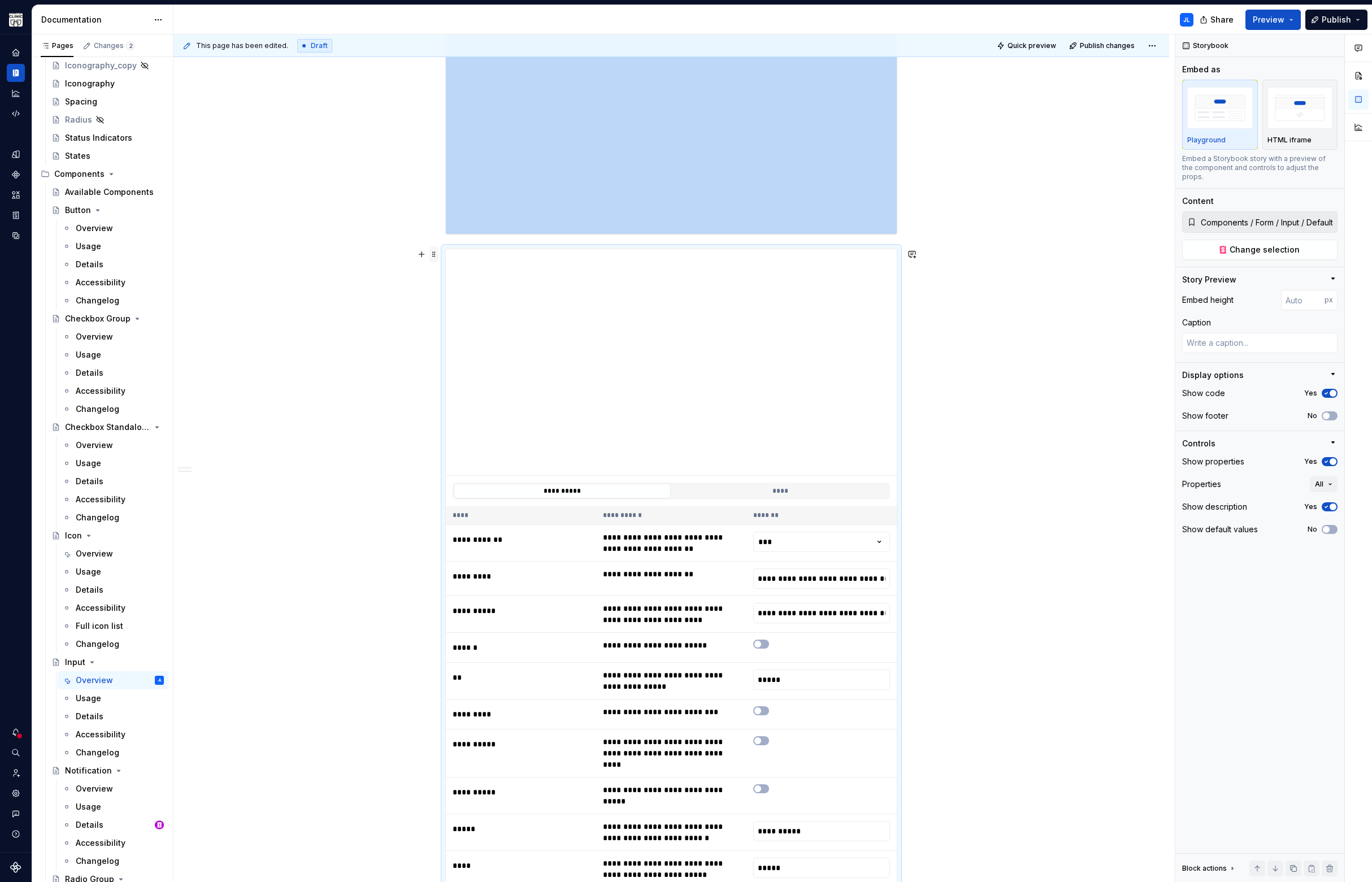
click at [435, 258] on span at bounding box center [434, 254] width 9 height 16
click at [467, 351] on div "Delete" at bounding box center [486, 354] width 74 height 11
type textarea "*"
type input "[URL][DOMAIN_NAME]"
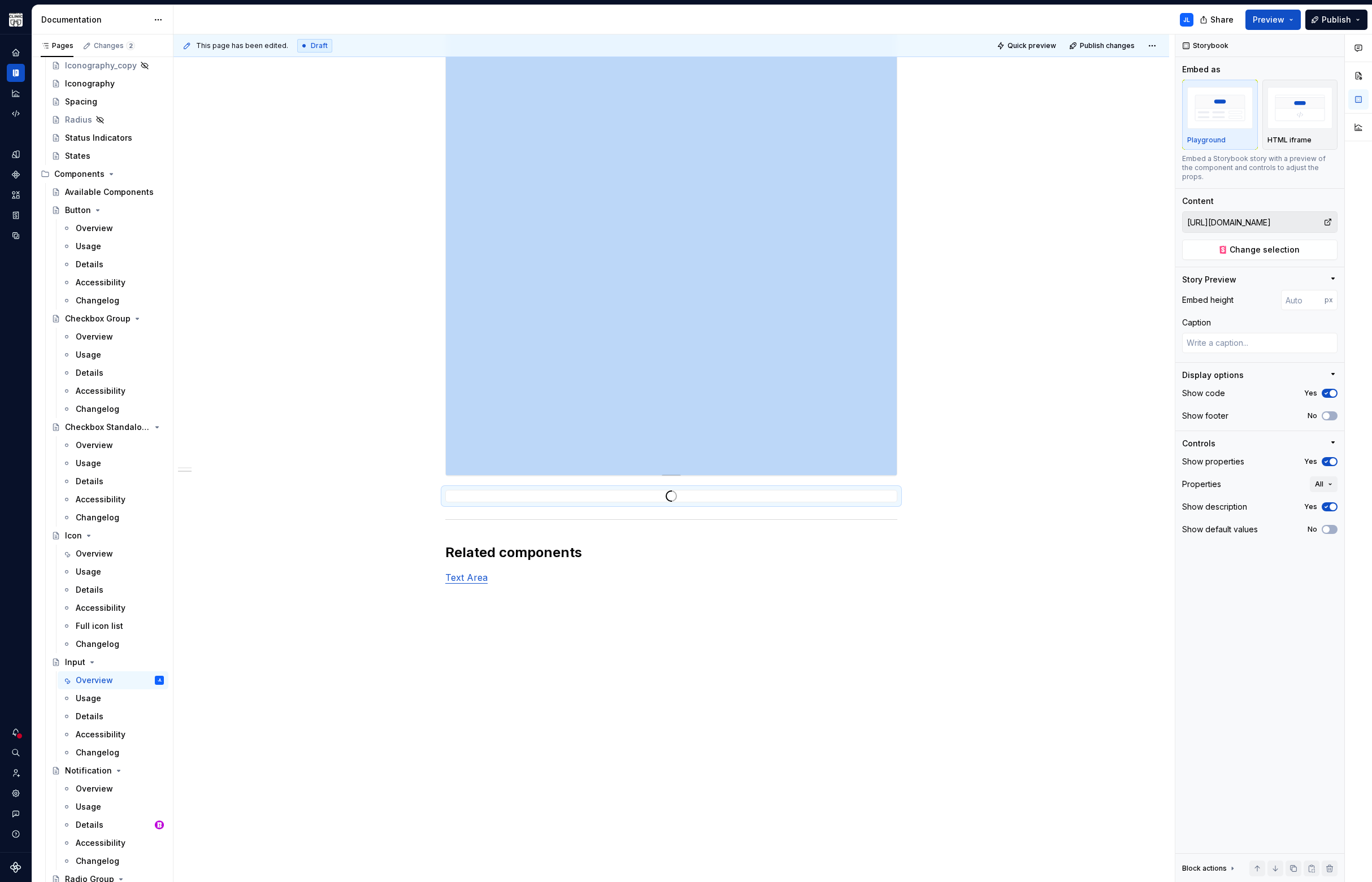
scroll to position [905, 0]
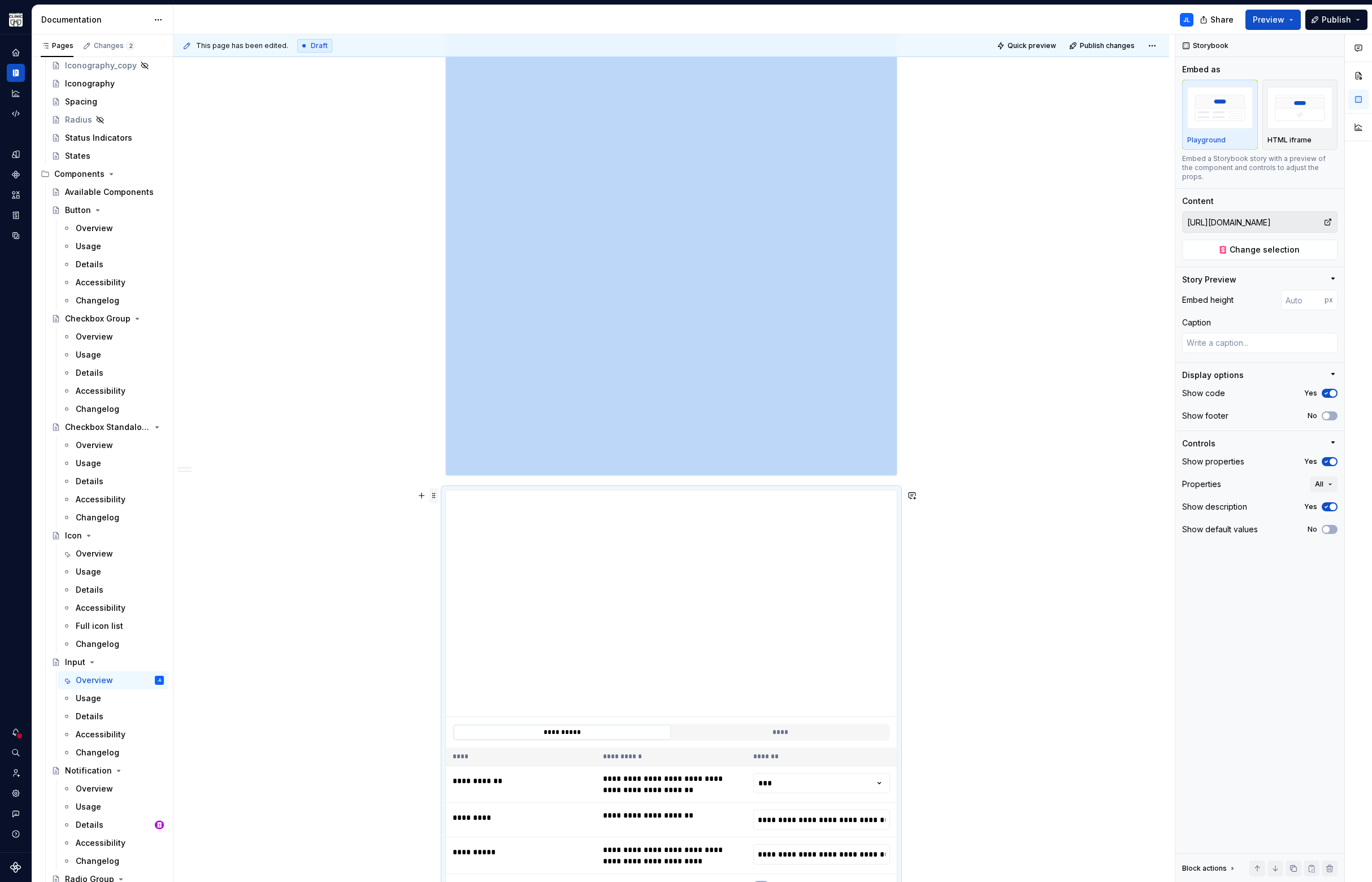
click at [435, 495] on span at bounding box center [434, 495] width 9 height 16
click at [461, 590] on div "Delete" at bounding box center [486, 595] width 74 height 11
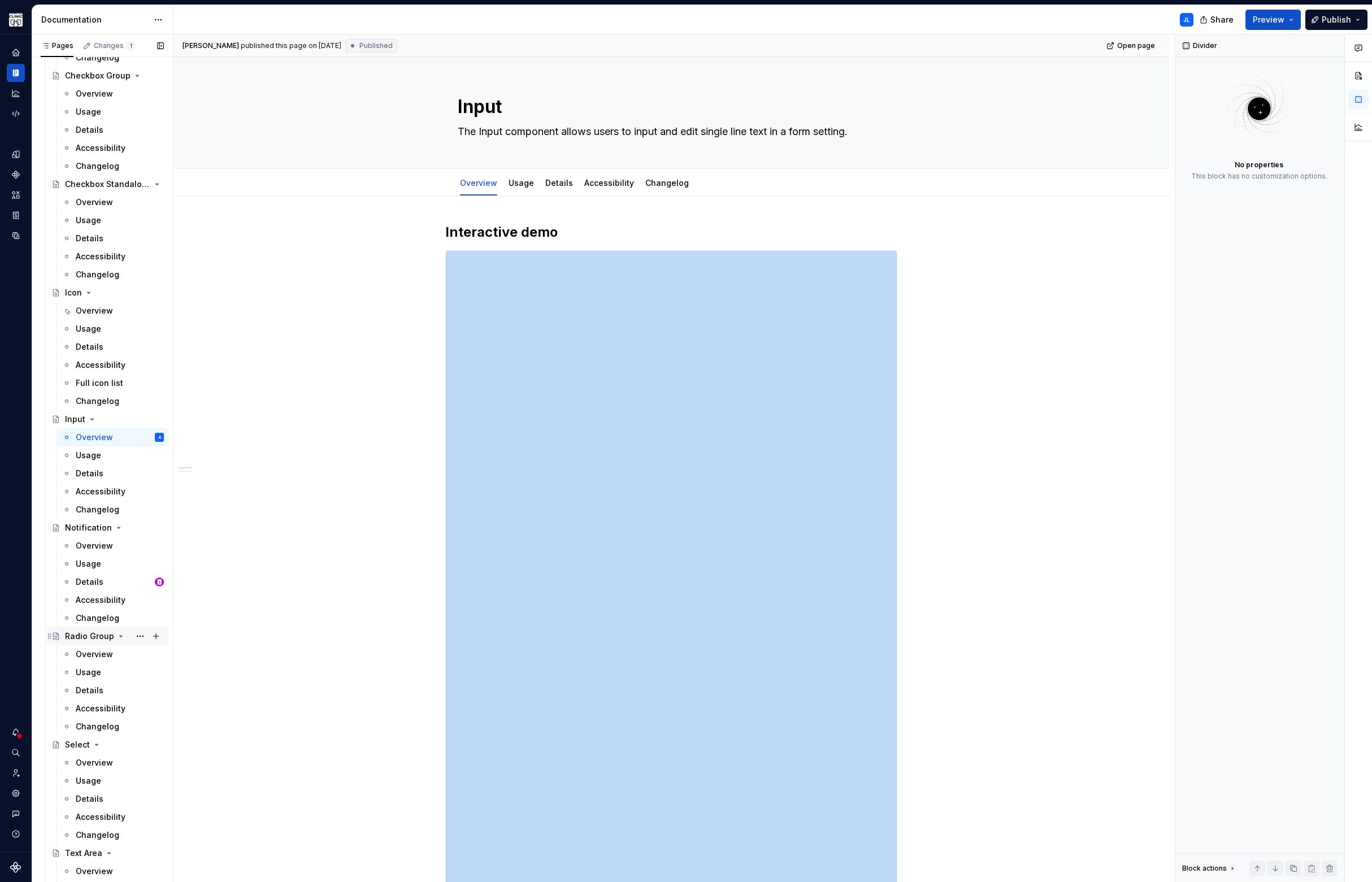
scroll to position [449, 0]
click at [91, 655] on div "Overview" at bounding box center [93, 653] width 37 height 11
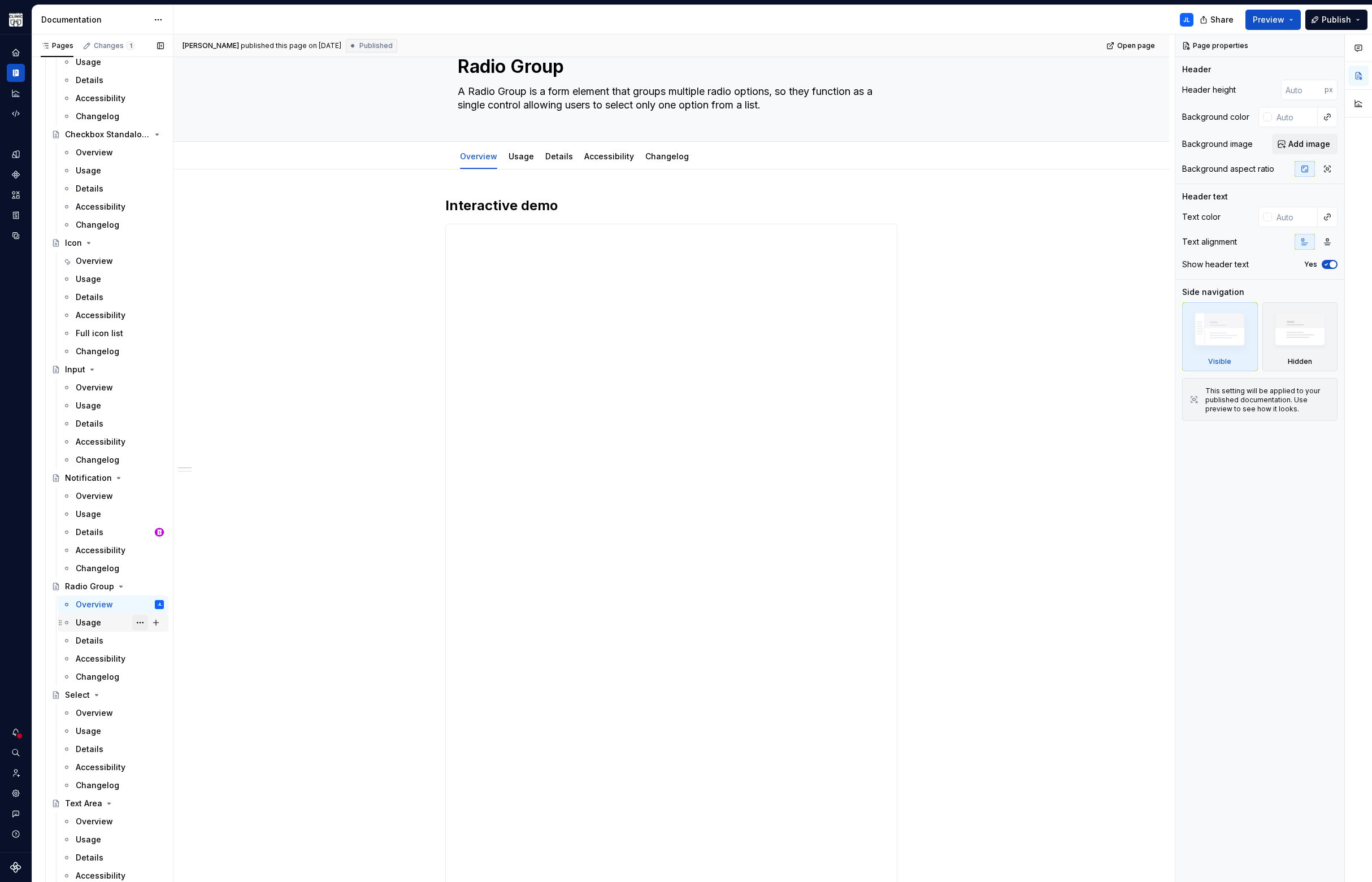
scroll to position [509, 0]
click at [98, 705] on div "Overview" at bounding box center [93, 702] width 37 height 11
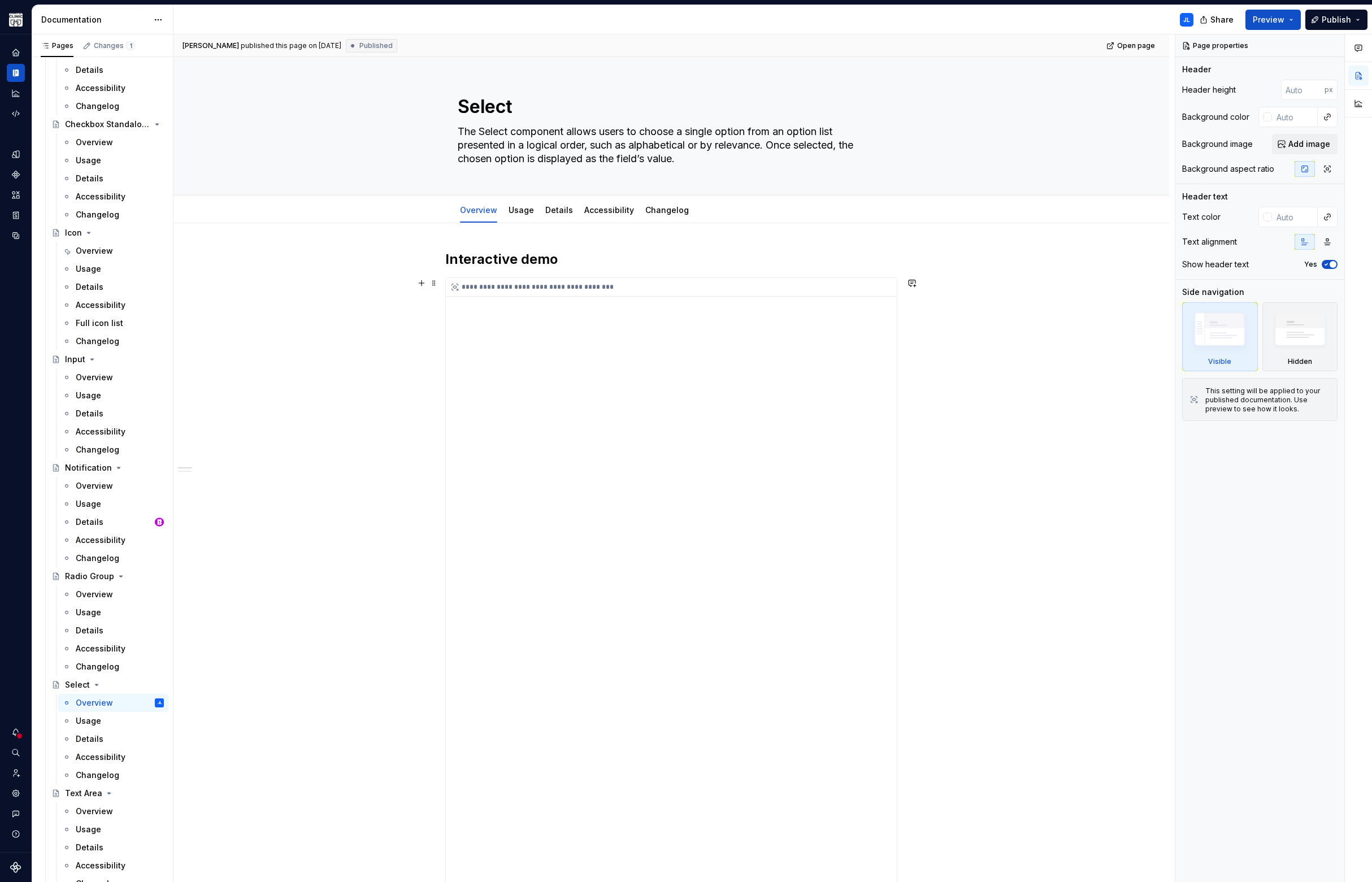
click at [551, 412] on div "**********" at bounding box center [671, 842] width 451 height 1130
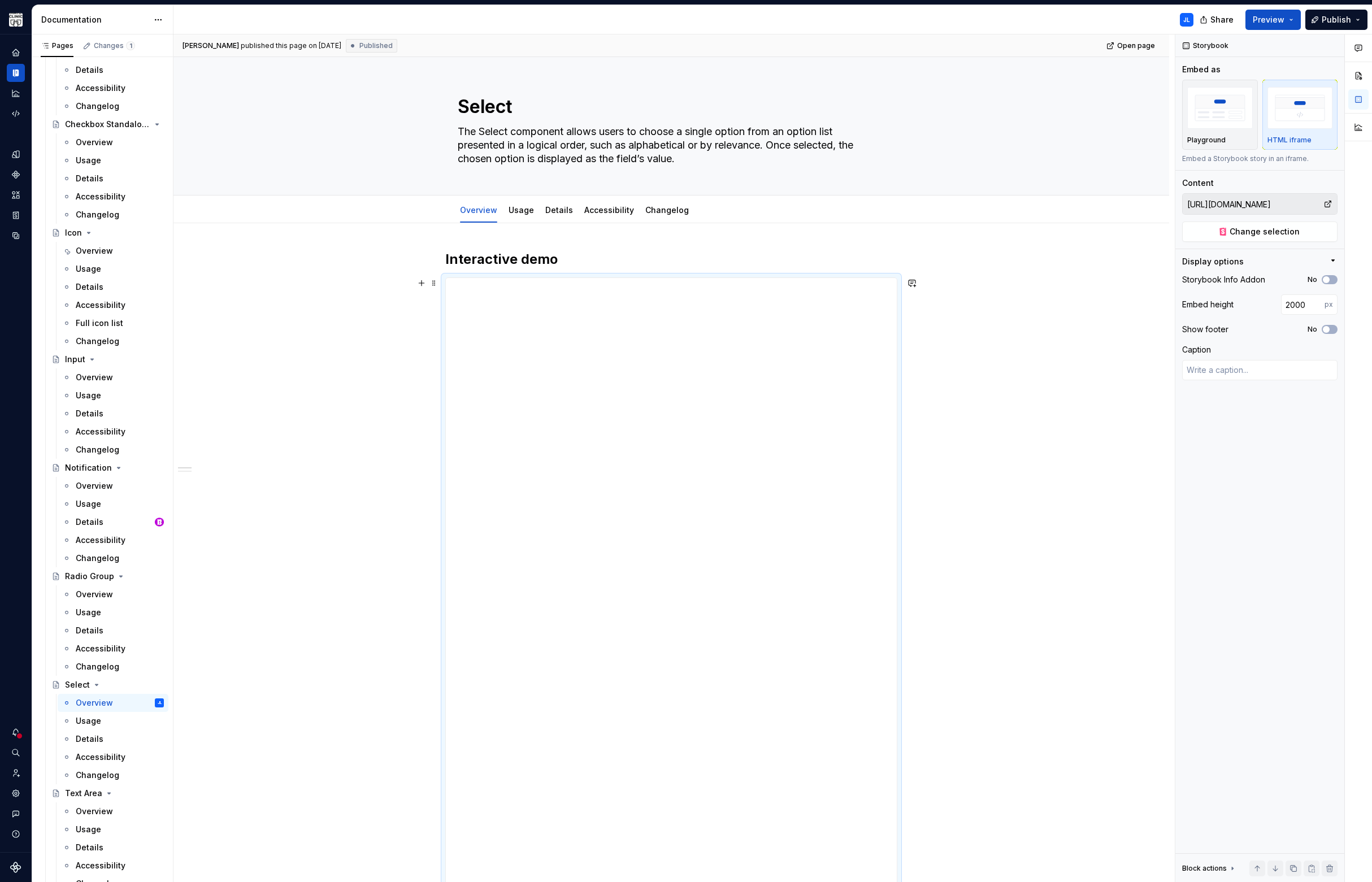
type textarea "*"
